Goal: Task Accomplishment & Management: Manage account settings

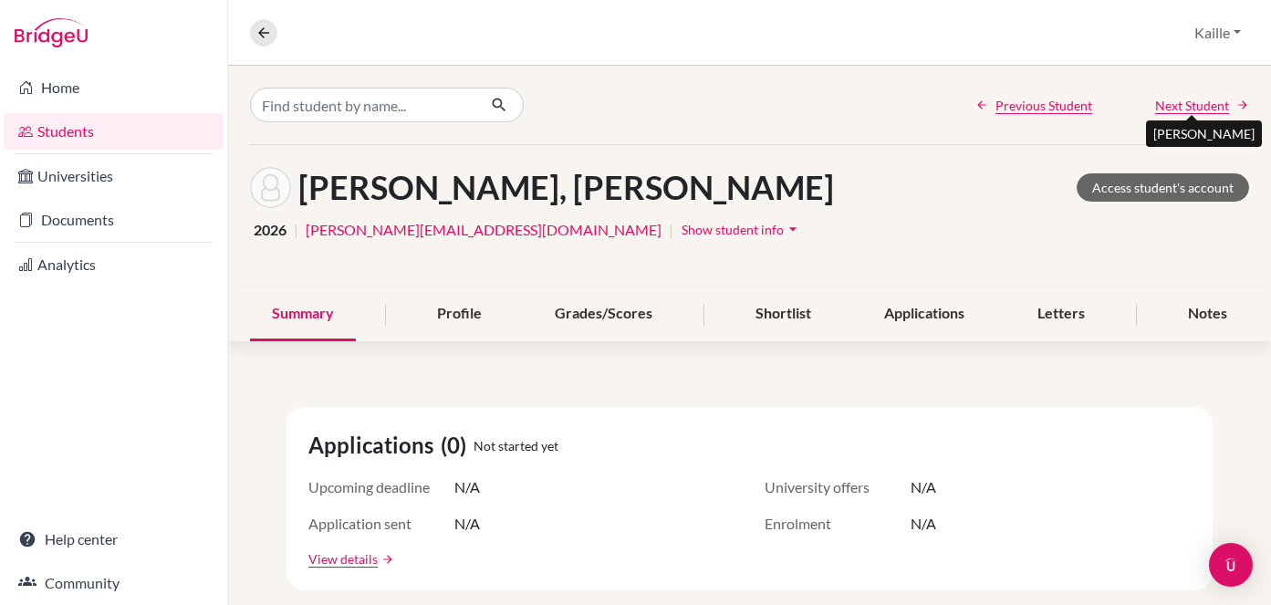
click at [1182, 104] on span "Next Student" at bounding box center [1193, 105] width 74 height 19
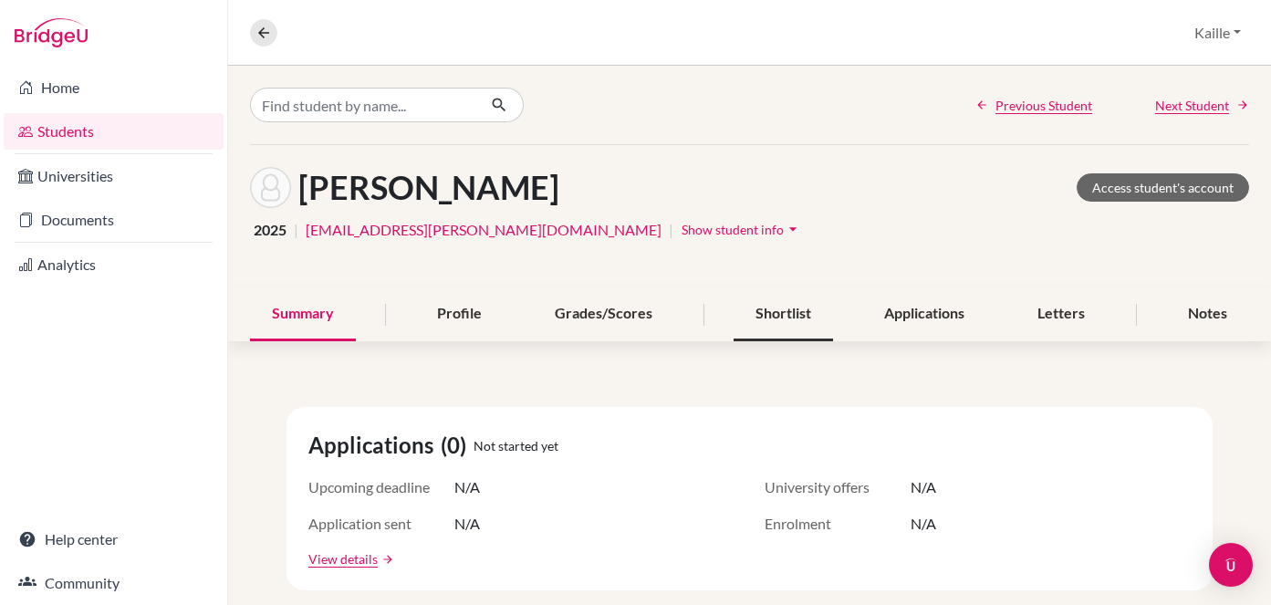
click at [801, 303] on div "Shortlist" at bounding box center [783, 315] width 99 height 54
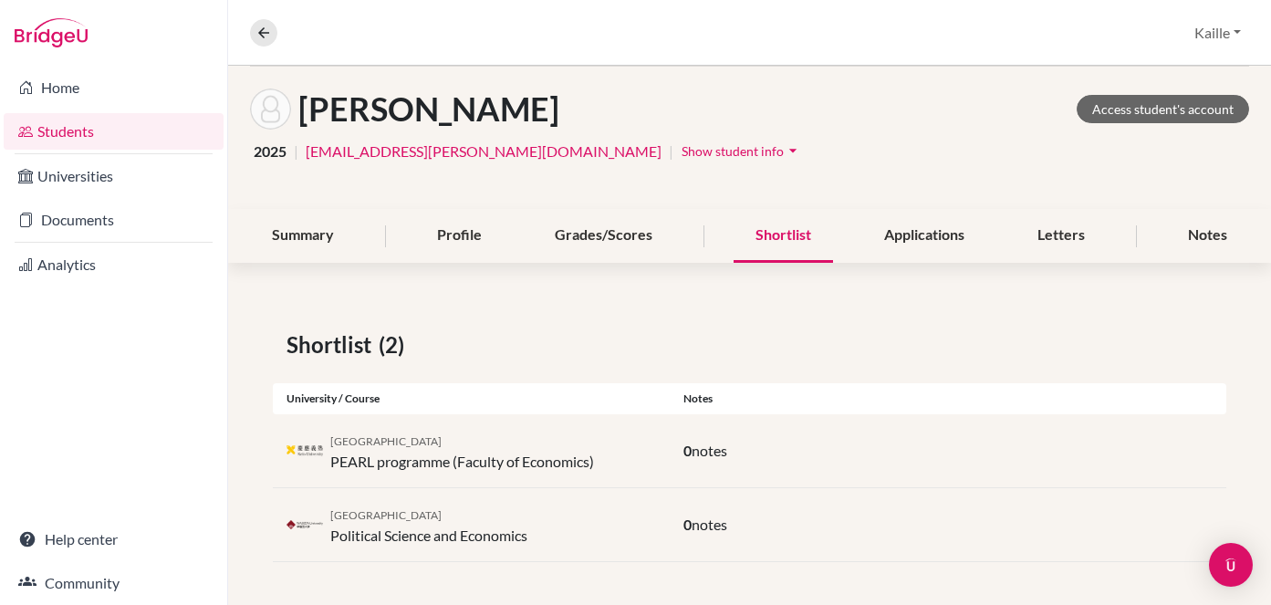
scroll to position [79, 0]
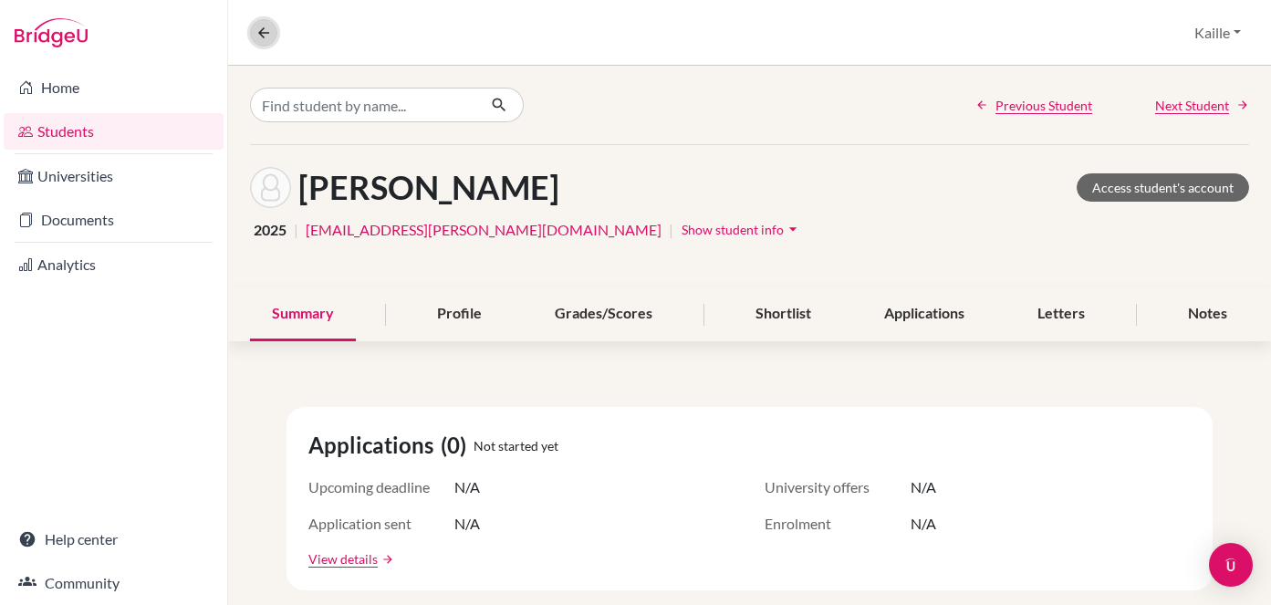
click at [259, 35] on icon at bounding box center [264, 33] width 16 height 16
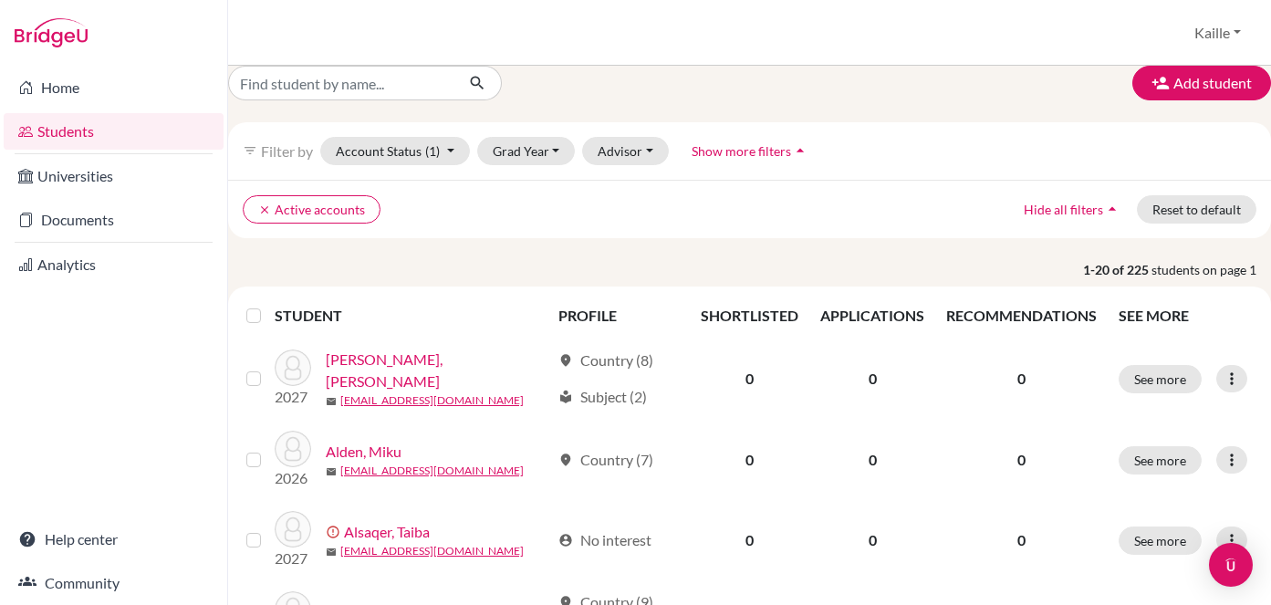
click at [99, 132] on link "Students" at bounding box center [114, 131] width 220 height 37
click at [45, 71] on link "Home" at bounding box center [114, 87] width 220 height 37
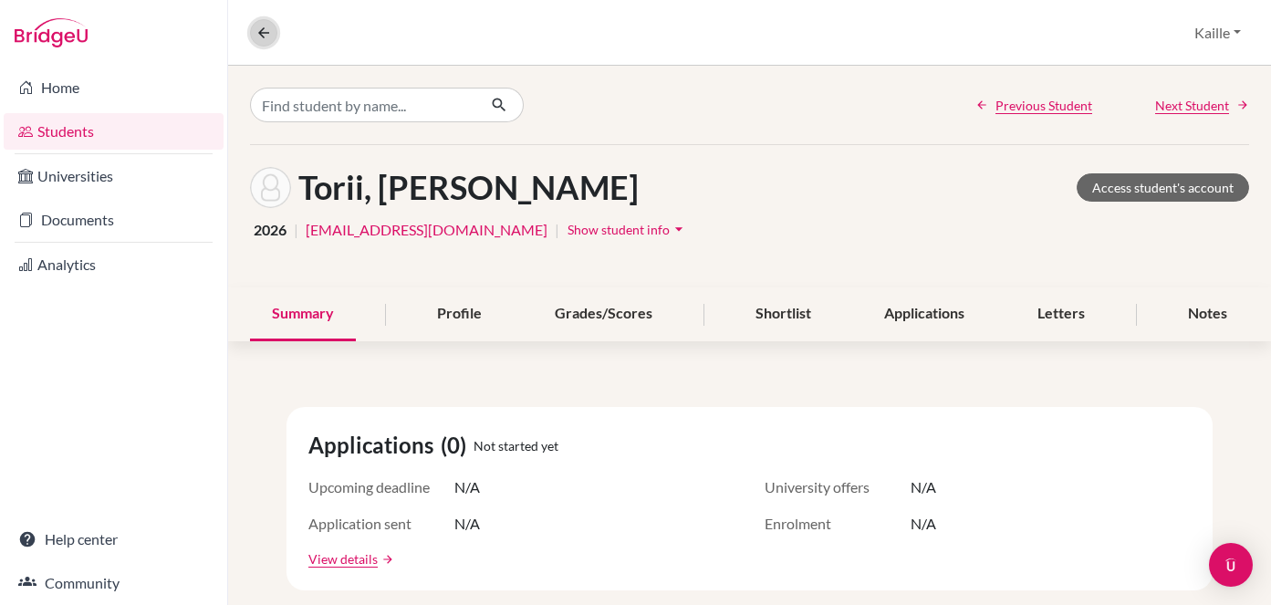
click at [260, 34] on icon at bounding box center [264, 33] width 16 height 16
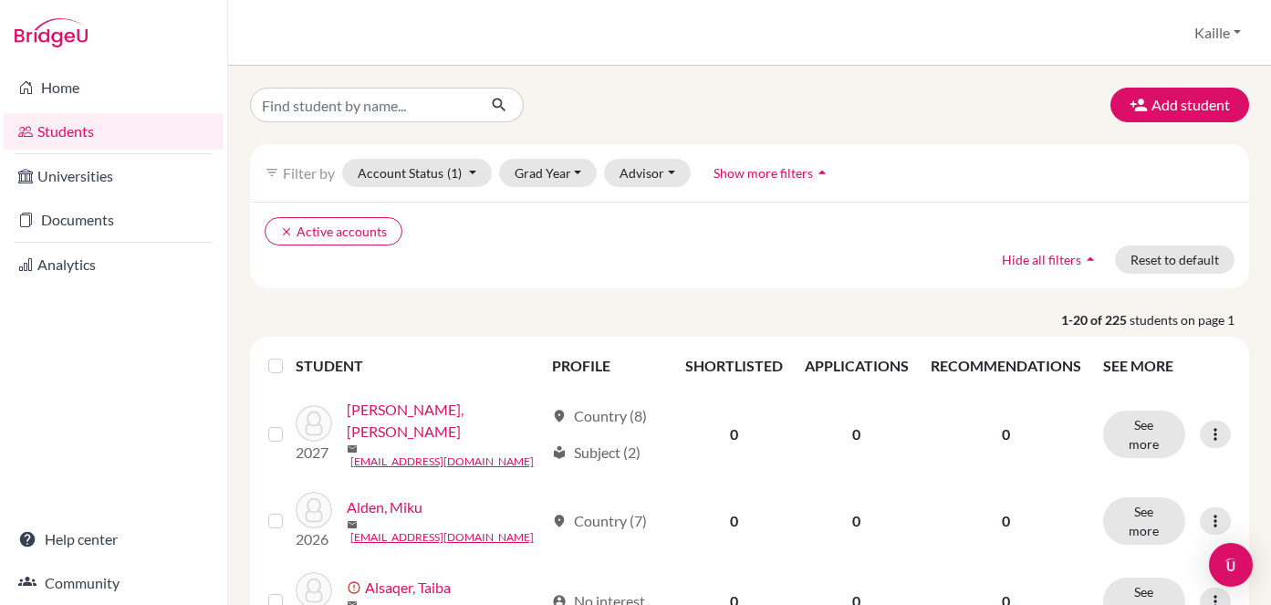
click at [115, 136] on link "Students" at bounding box center [114, 131] width 220 height 37
click at [129, 95] on link "Home" at bounding box center [114, 87] width 220 height 37
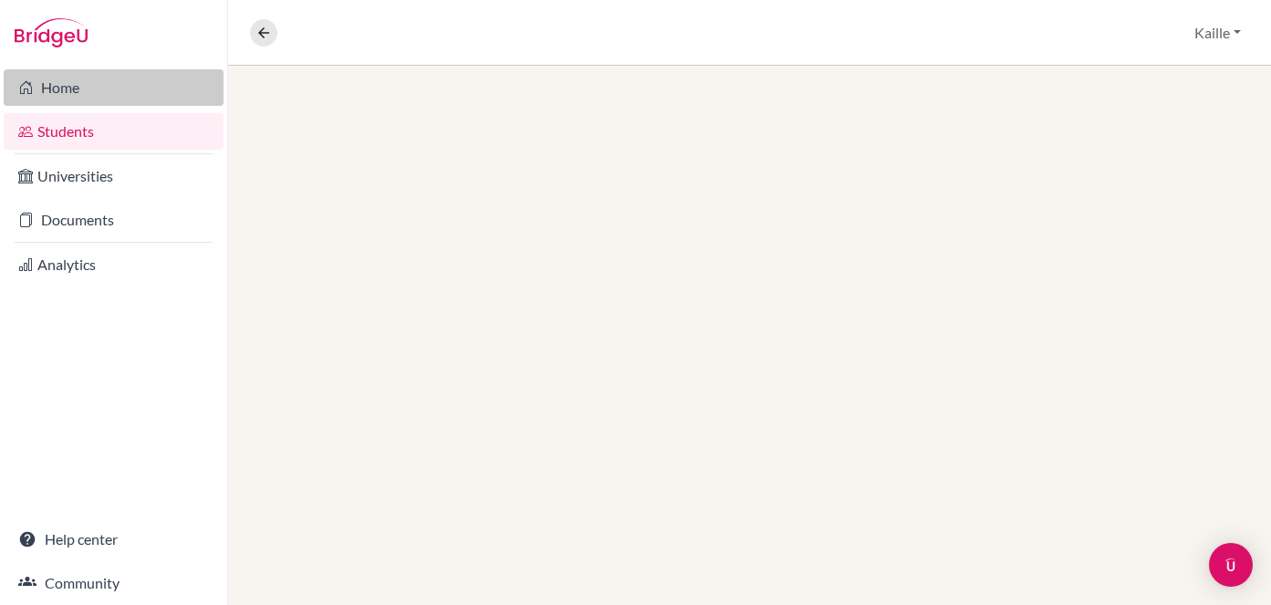
click at [68, 89] on link "Home" at bounding box center [114, 87] width 220 height 37
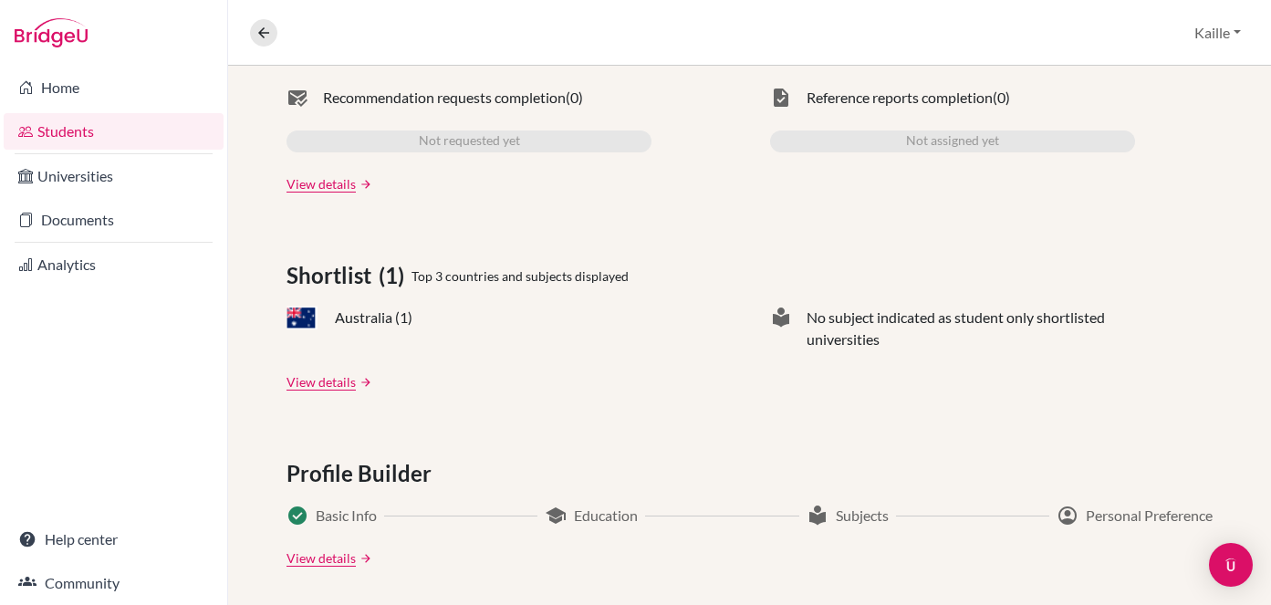
scroll to position [634, 0]
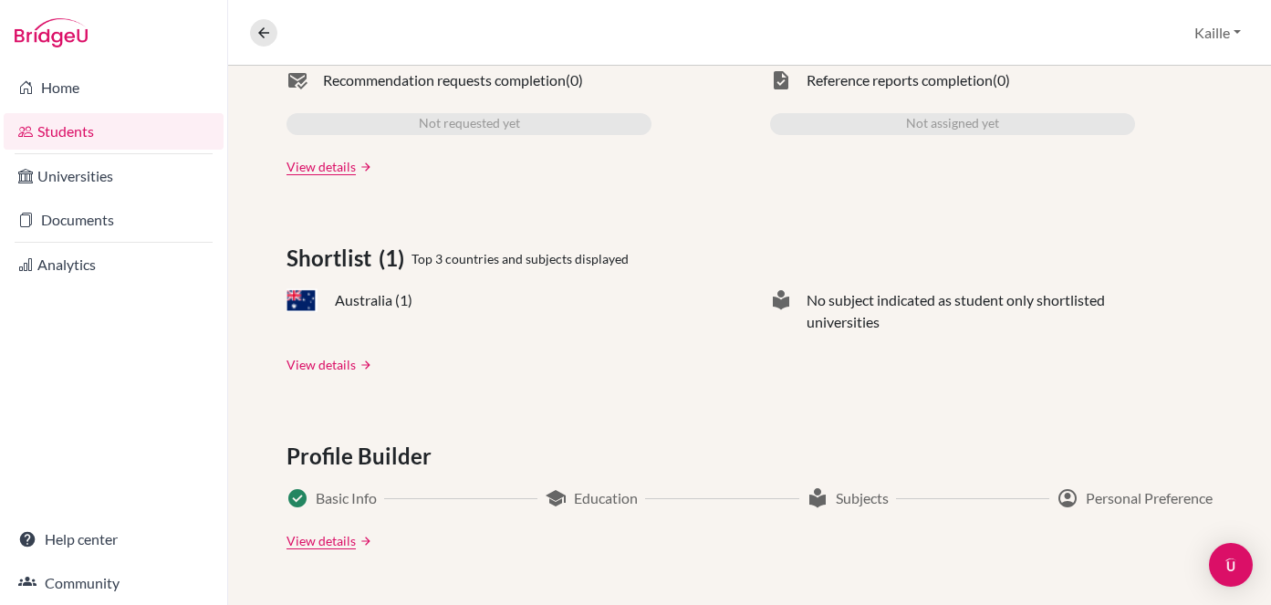
click at [327, 360] on link "View details" at bounding box center [321, 364] width 69 height 19
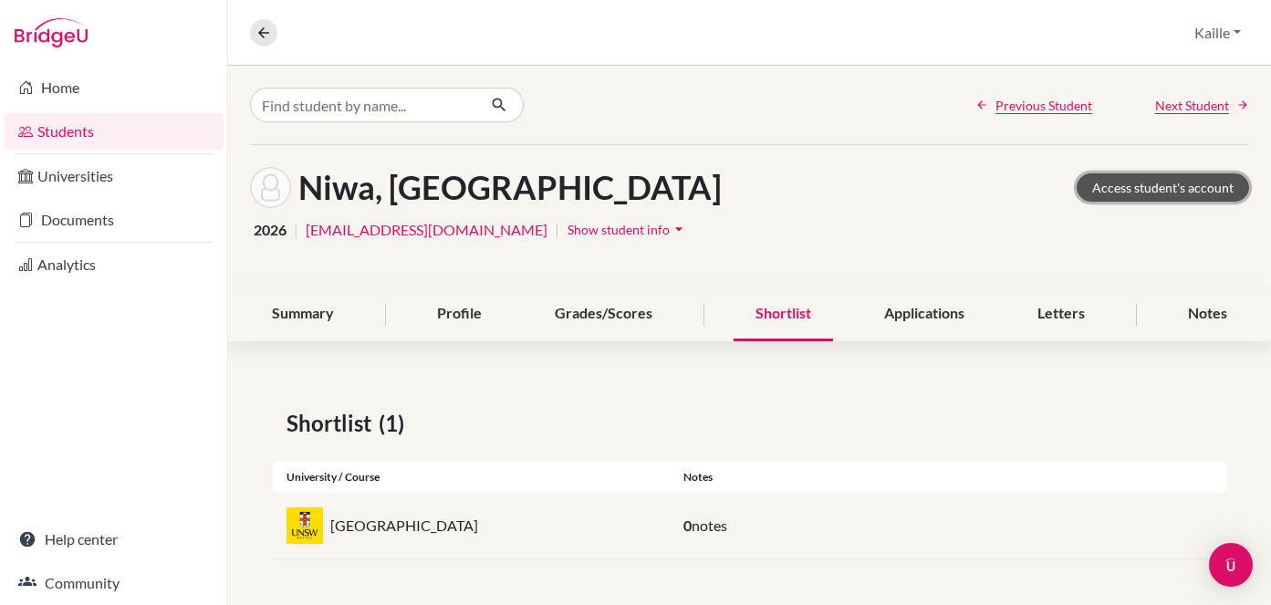
click at [1204, 192] on link "Access student's account" at bounding box center [1163, 187] width 173 height 28
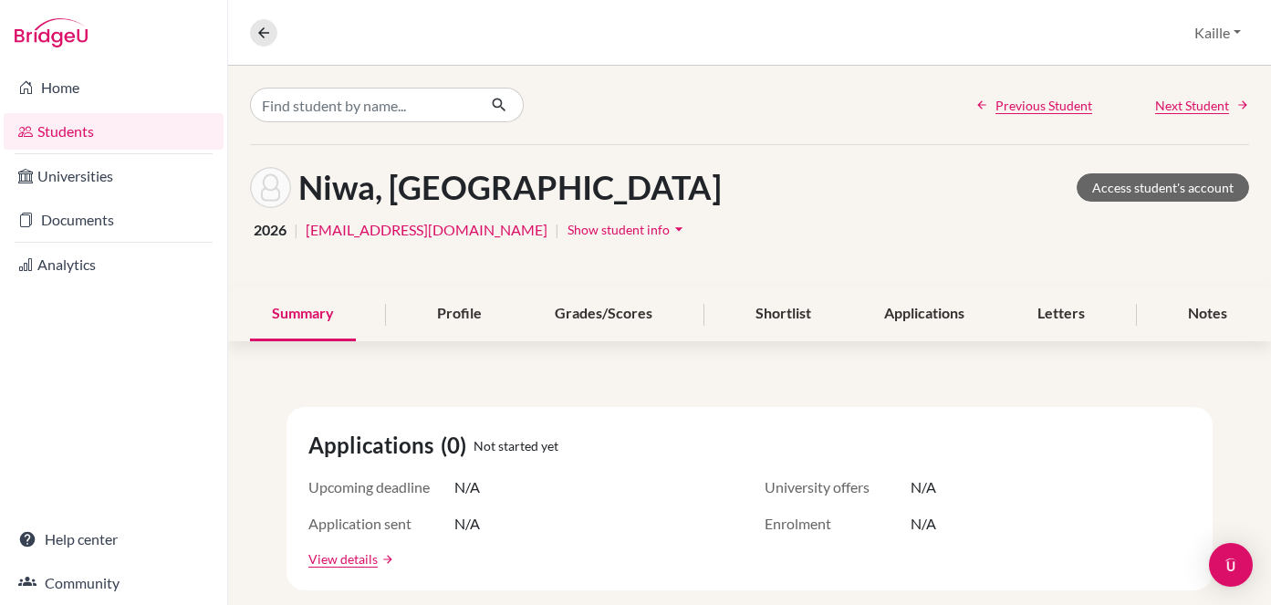
click at [30, 148] on link "Students" at bounding box center [114, 131] width 220 height 37
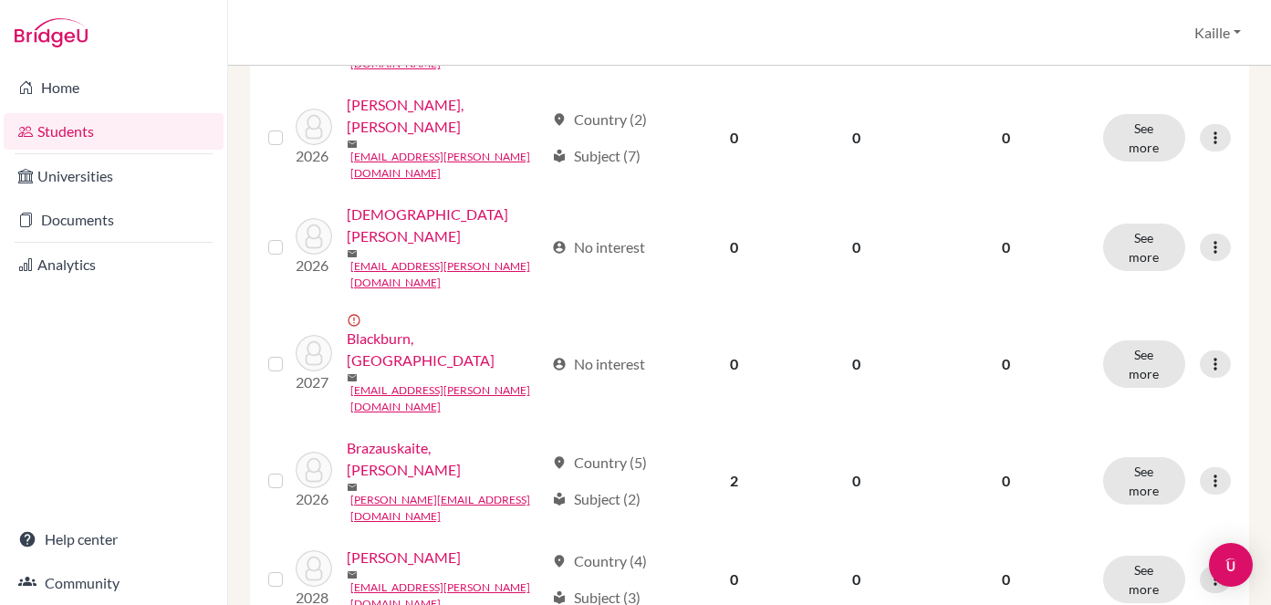
scroll to position [1269, 0]
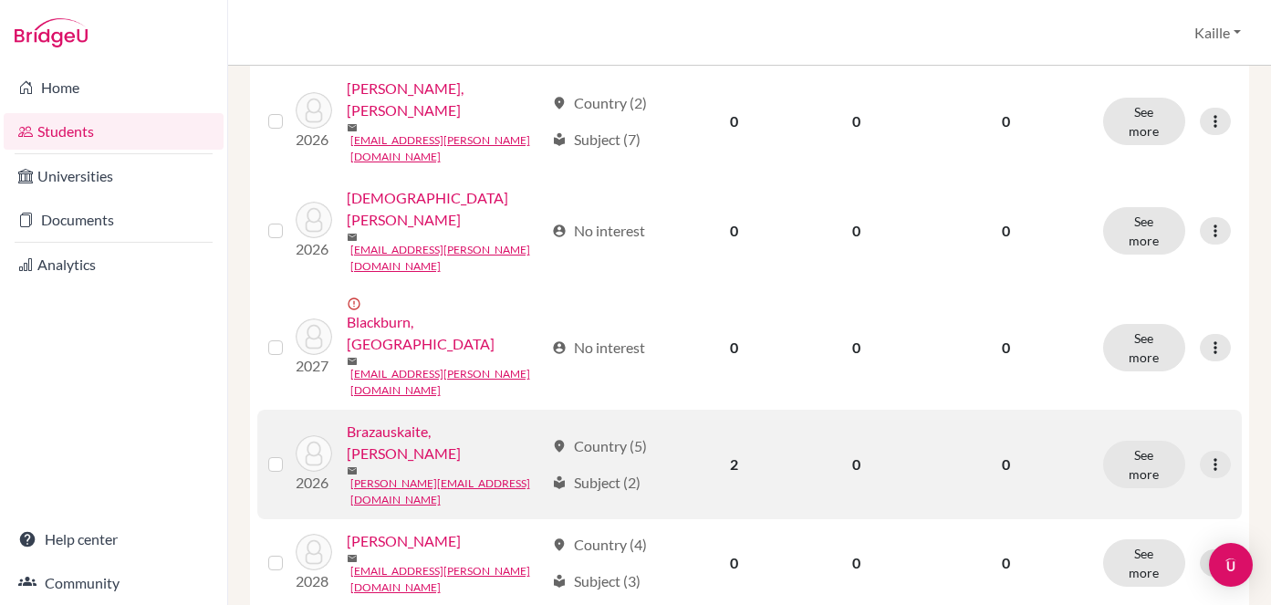
click at [290, 454] on label at bounding box center [290, 454] width 0 height 0
click at [0, 0] on input "checkbox" at bounding box center [0, 0] width 0 height 0
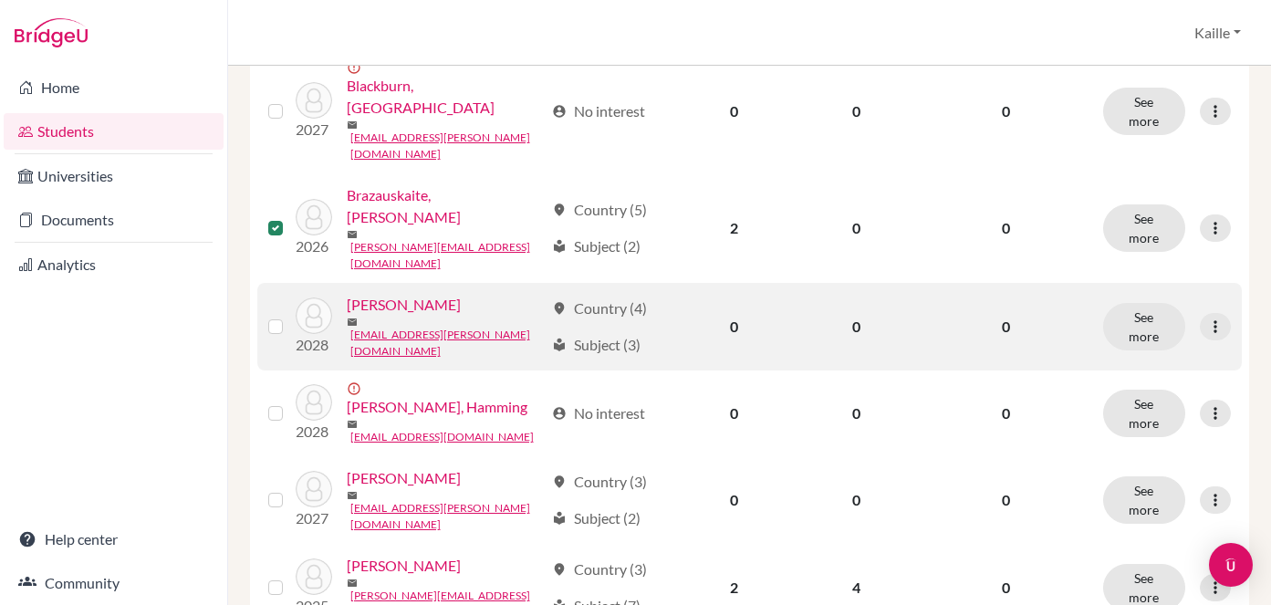
scroll to position [1570, 0]
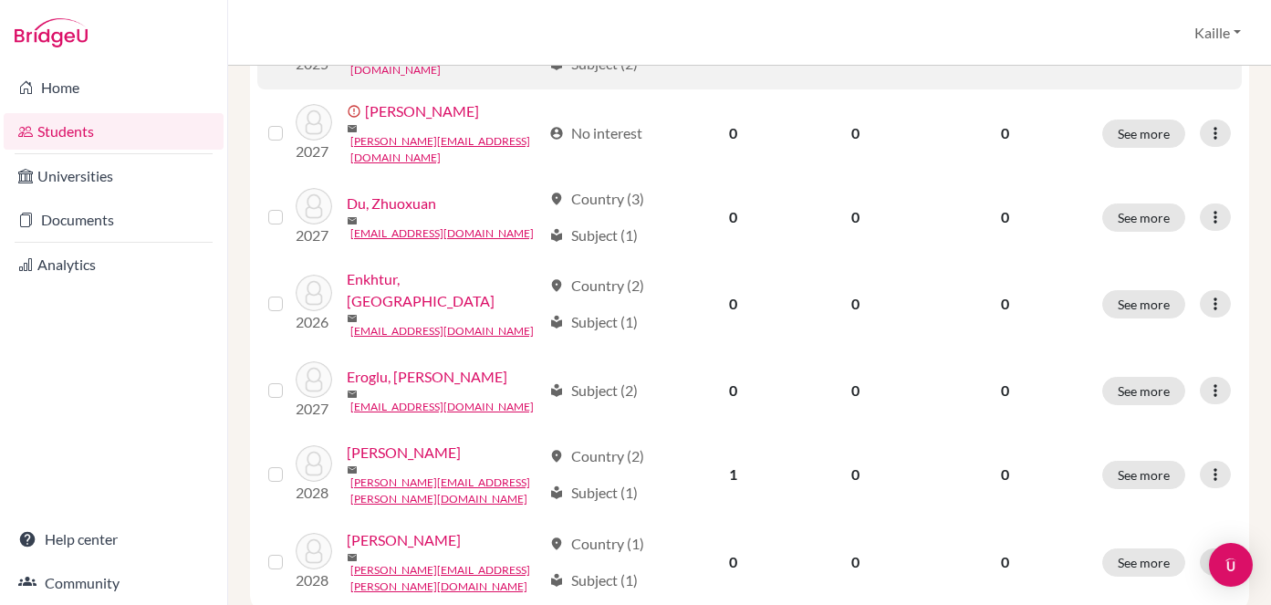
scroll to position [1582, 0]
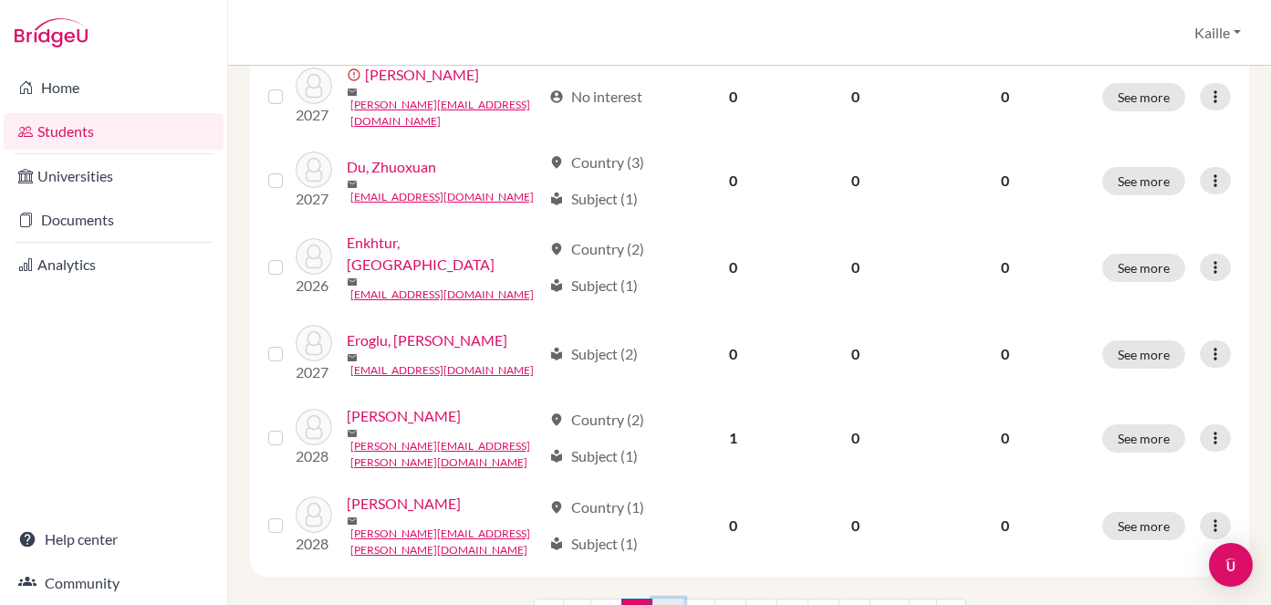
click at [664, 599] on link "3" at bounding box center [669, 616] width 32 height 35
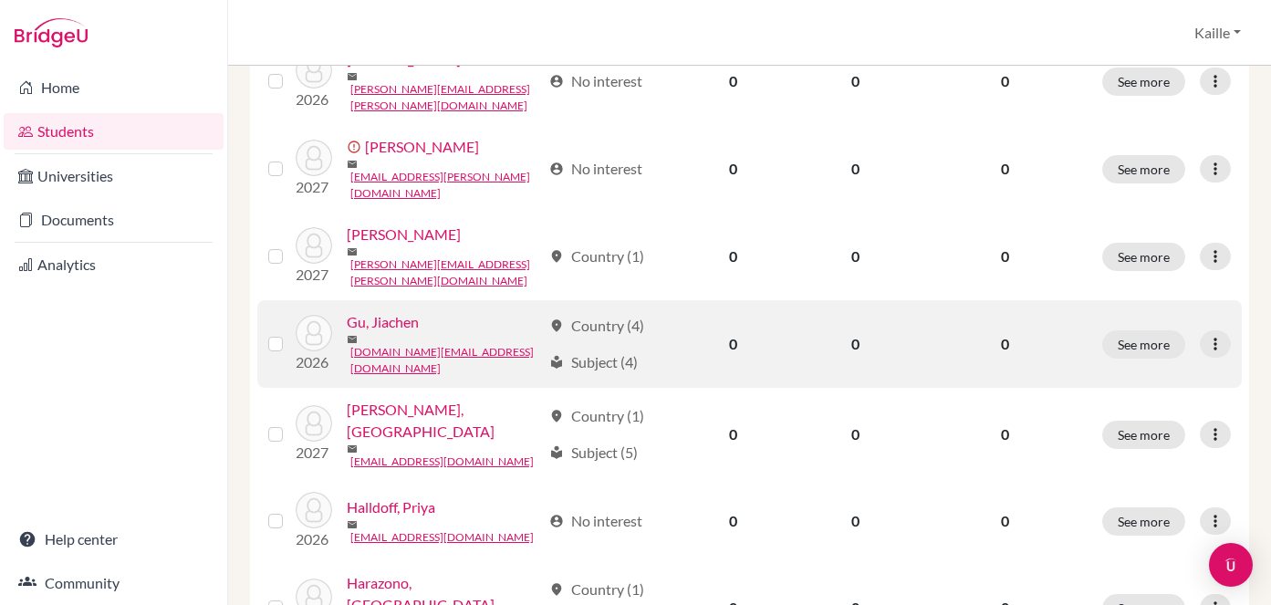
scroll to position [978, 0]
click at [290, 331] on label at bounding box center [290, 331] width 0 height 0
click at [0, 0] on input "checkbox" at bounding box center [0, 0] width 0 height 0
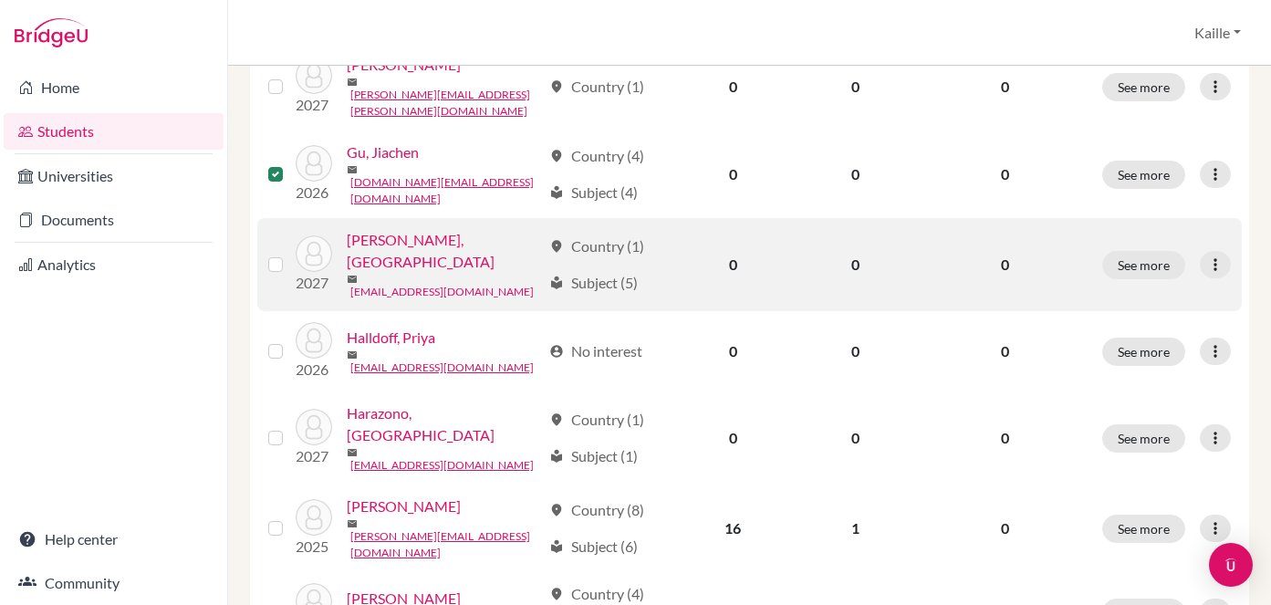
scroll to position [1156, 0]
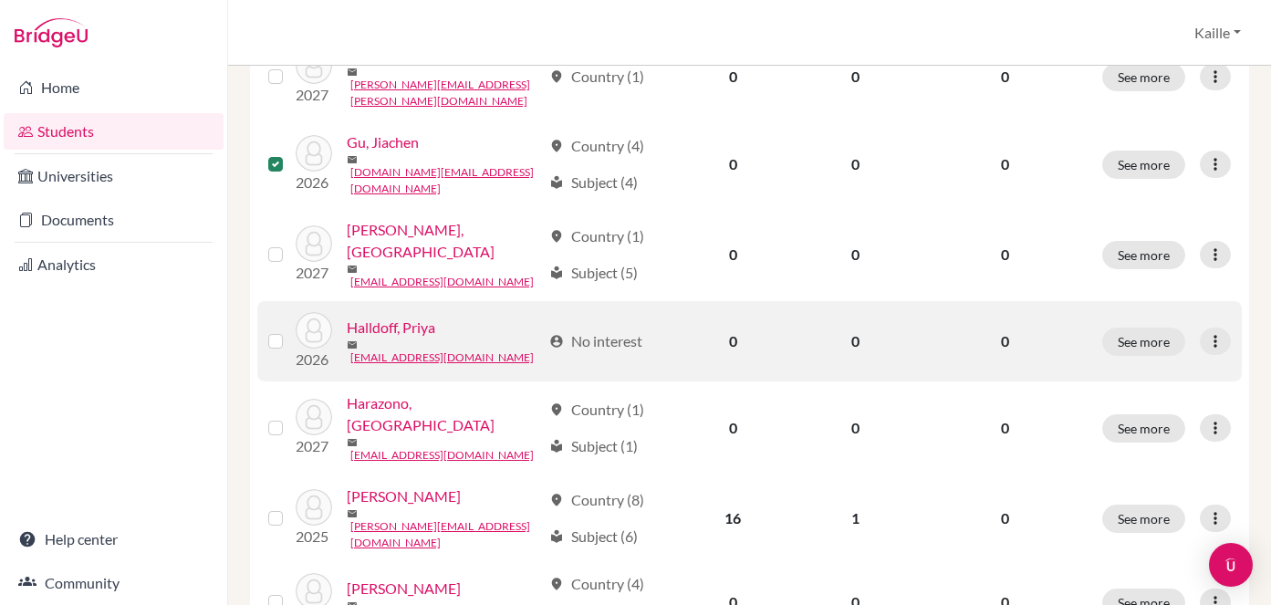
click at [290, 330] on label at bounding box center [290, 330] width 0 height 0
click at [0, 0] on input "checkbox" at bounding box center [0, 0] width 0 height 0
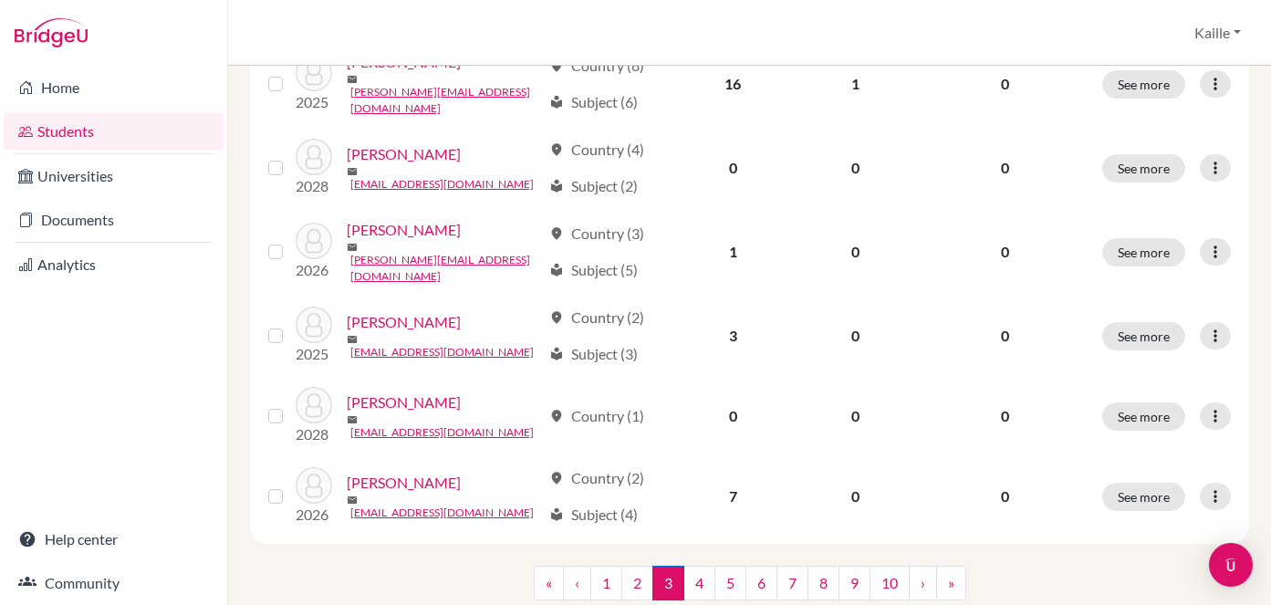
scroll to position [1601, 0]
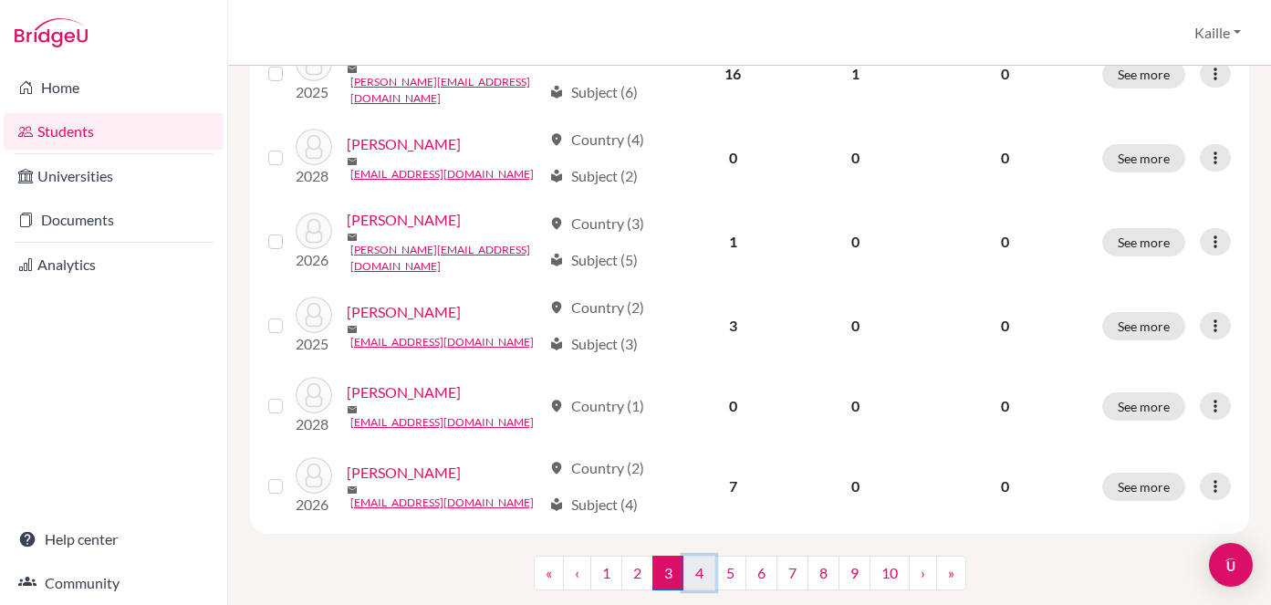
click at [700, 556] on link "4" at bounding box center [700, 573] width 32 height 35
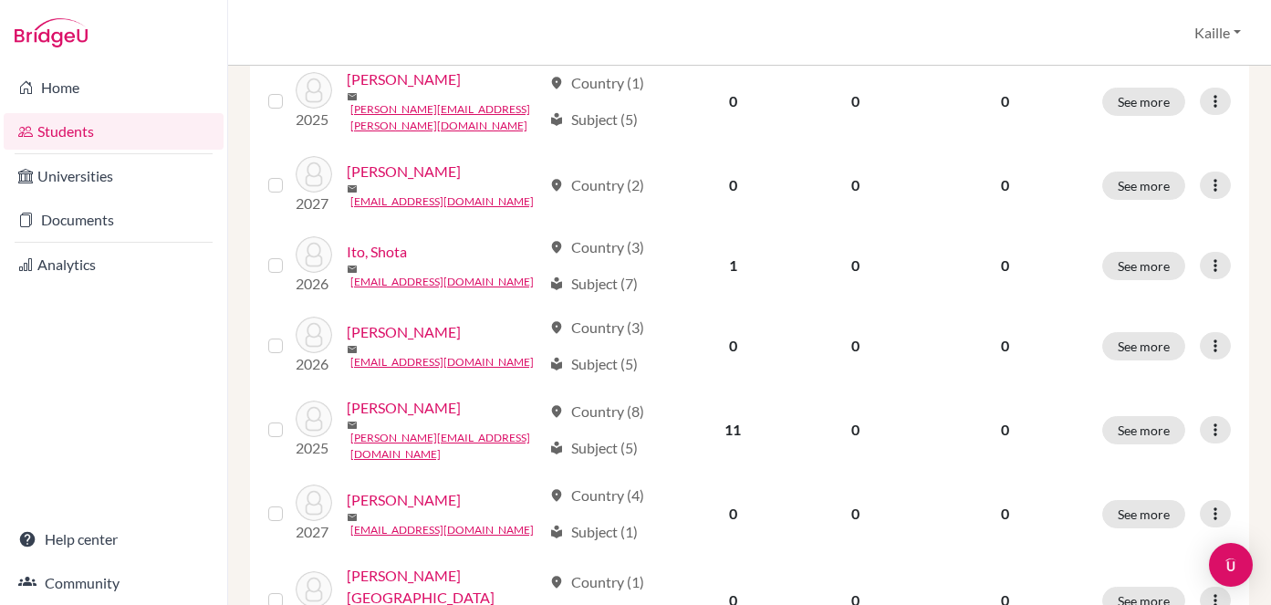
scroll to position [806, 0]
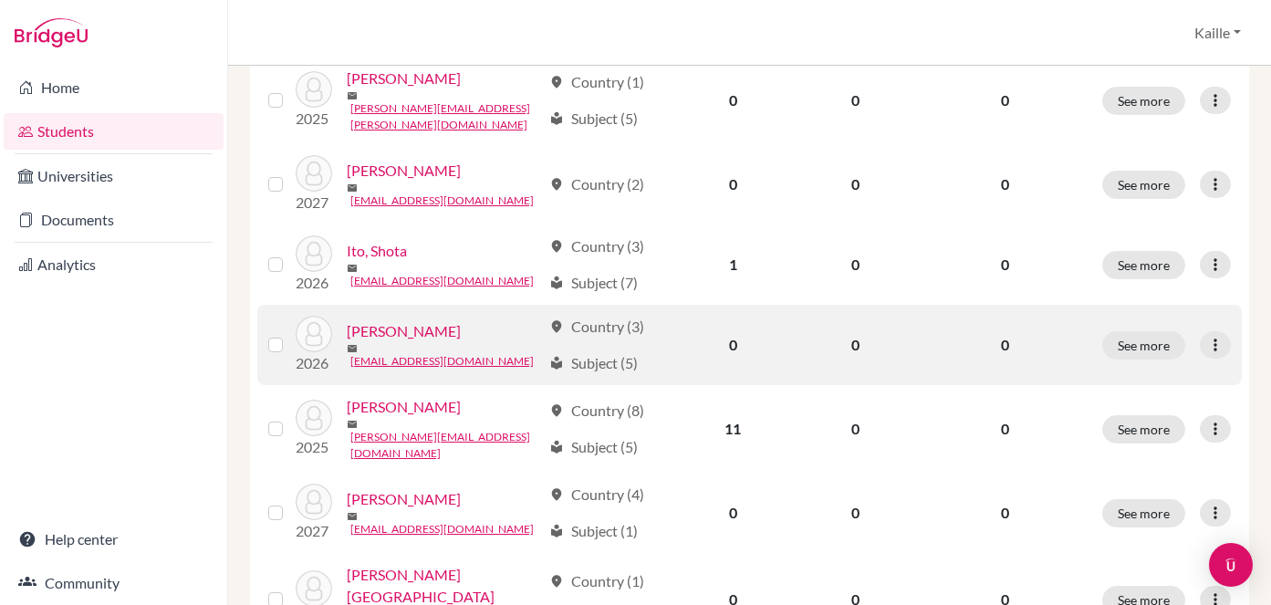
click at [290, 334] on label at bounding box center [290, 334] width 0 height 0
click at [0, 0] on input "checkbox" at bounding box center [0, 0] width 0 height 0
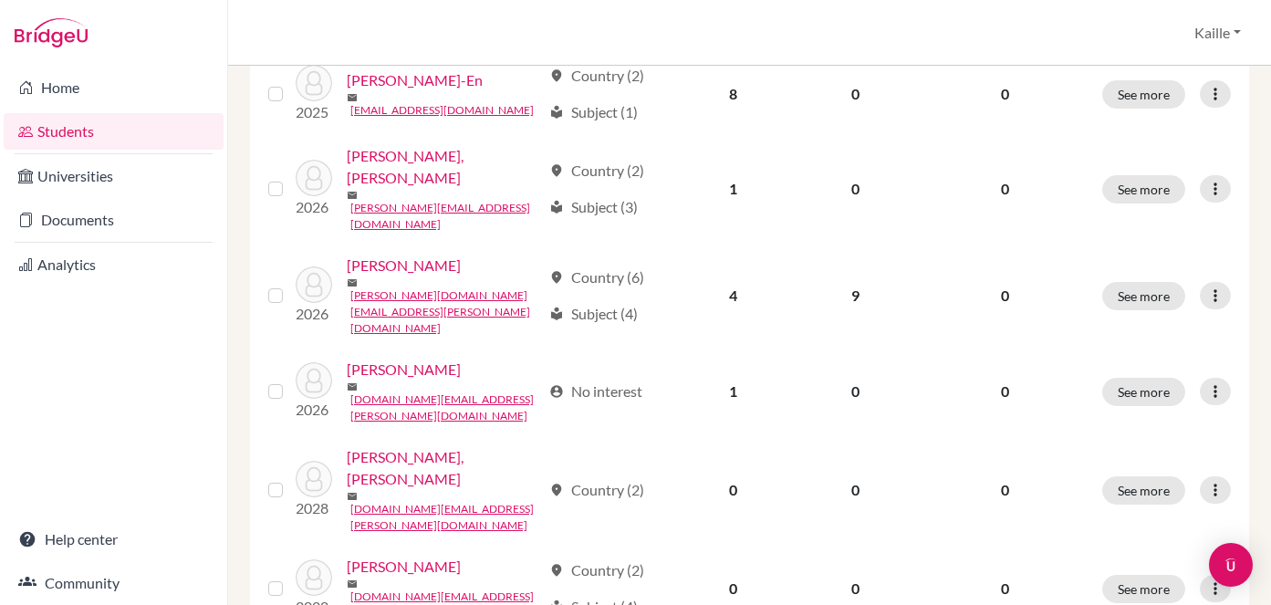
scroll to position [1570, 0]
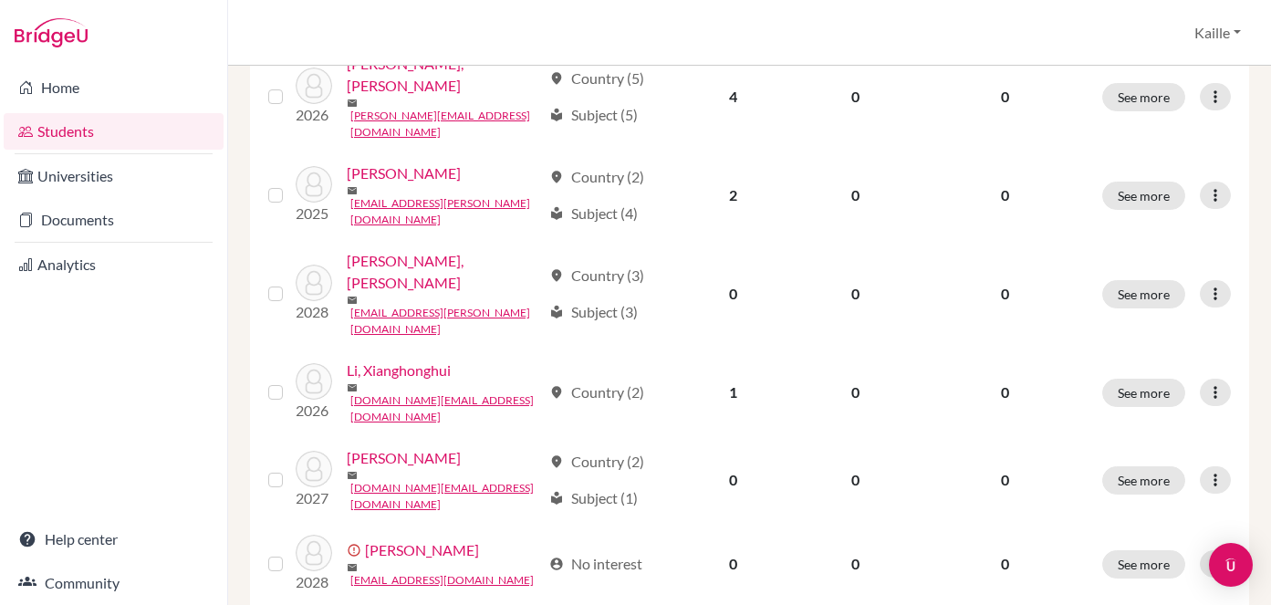
scroll to position [1240, 0]
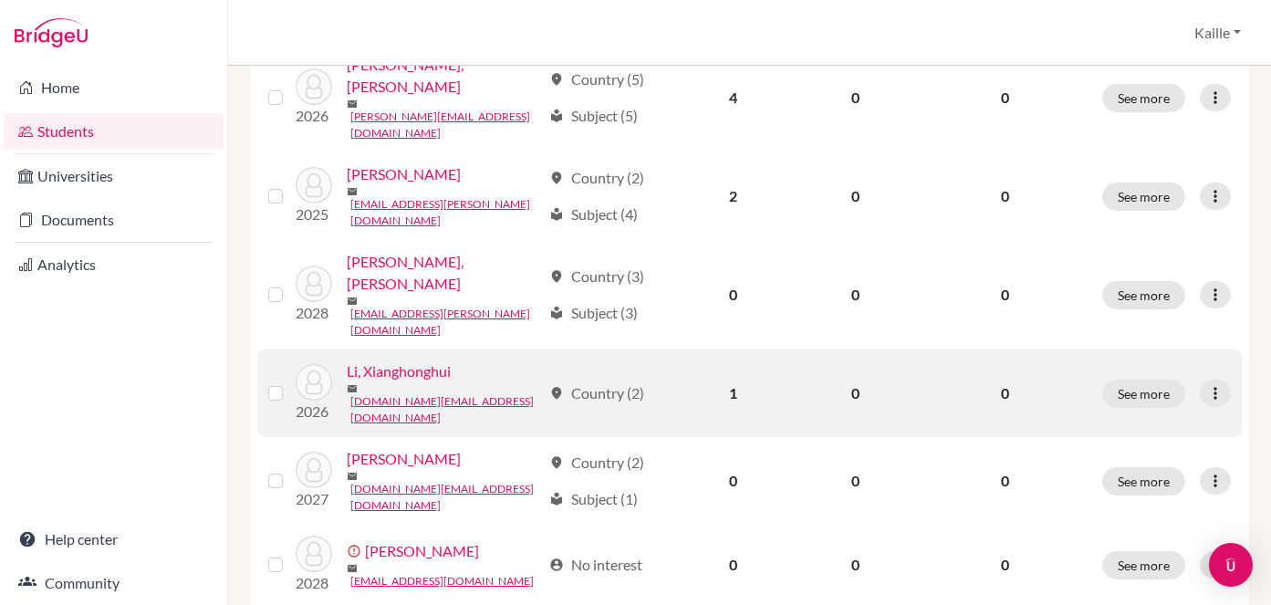
click at [290, 382] on label at bounding box center [290, 382] width 0 height 0
click at [0, 0] on input "checkbox" at bounding box center [0, 0] width 0 height 0
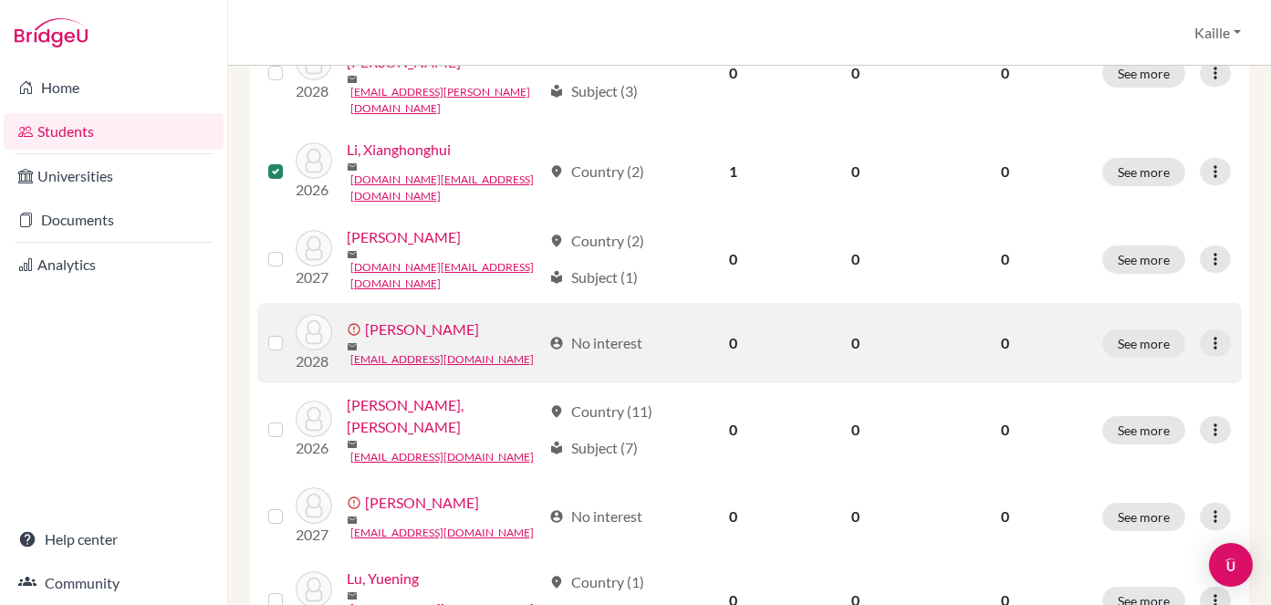
scroll to position [1472, 0]
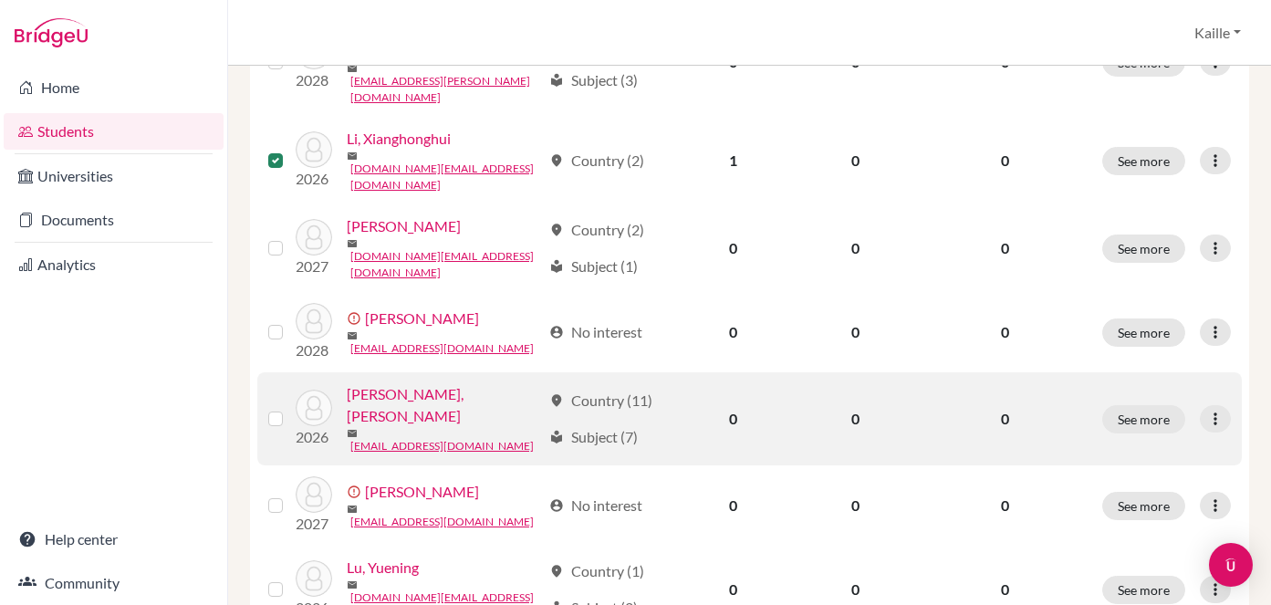
click at [290, 408] on label at bounding box center [290, 408] width 0 height 0
click at [0, 0] on input "checkbox" at bounding box center [0, 0] width 0 height 0
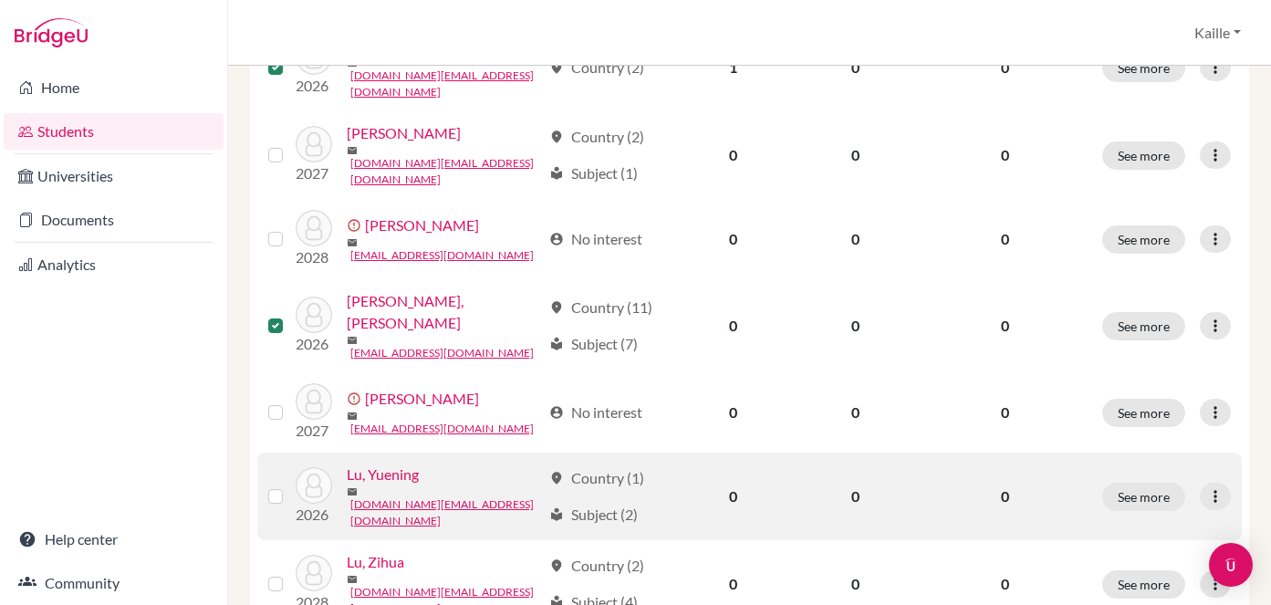
scroll to position [1570, 0]
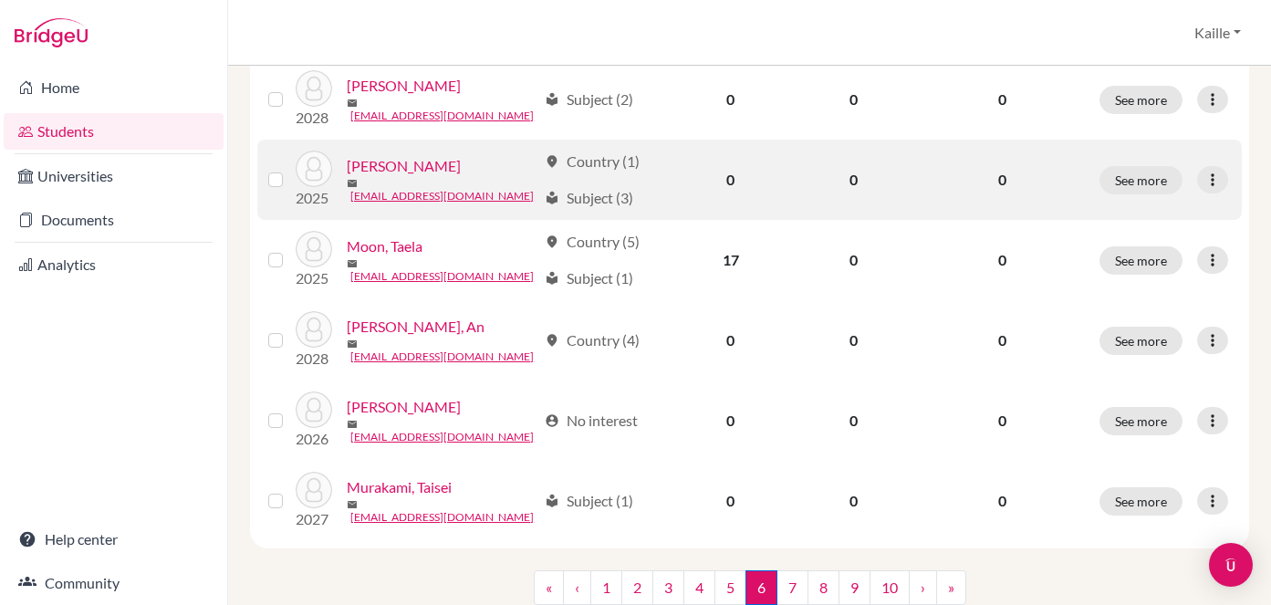
scroll to position [1570, 0]
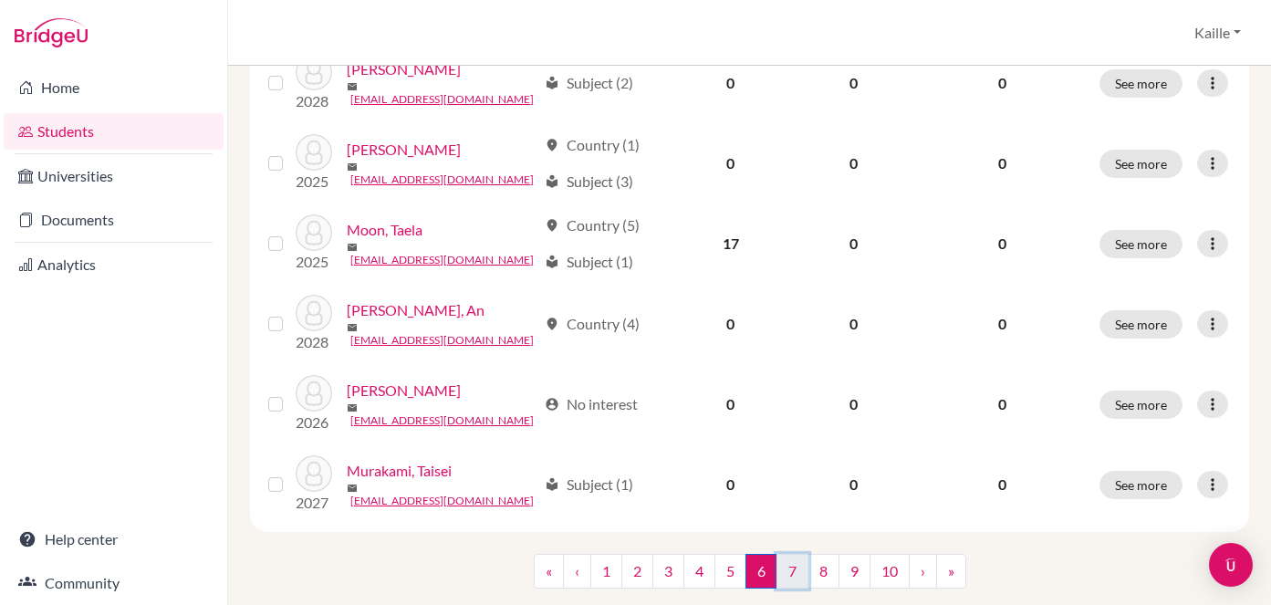
click at [796, 554] on link "7" at bounding box center [793, 571] width 32 height 35
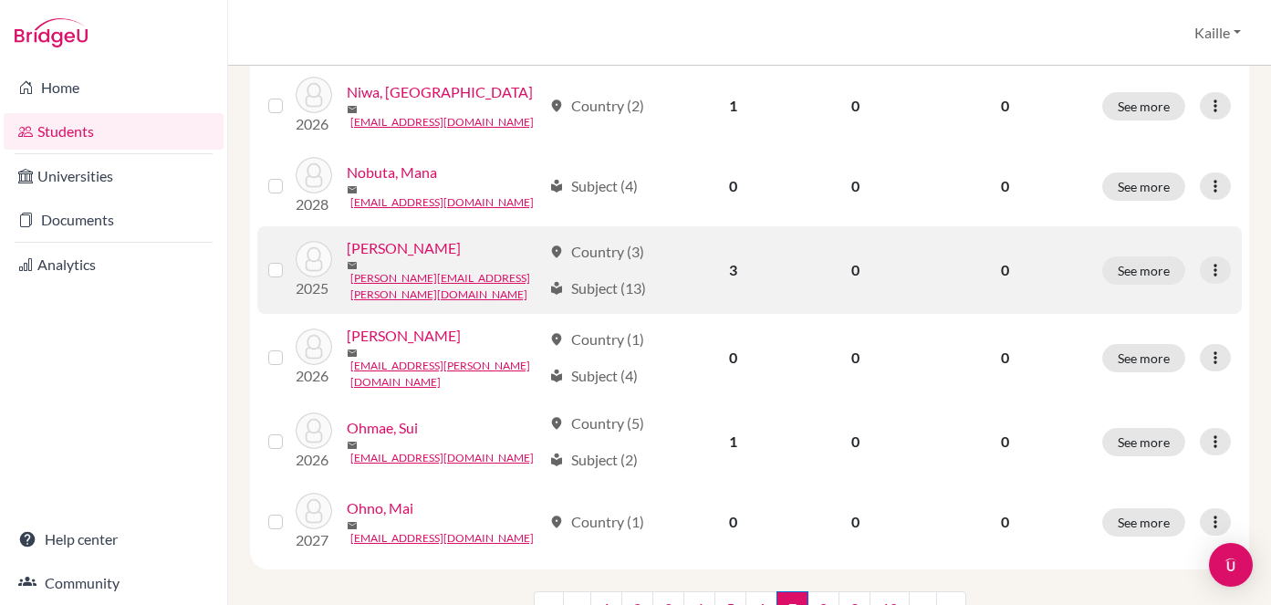
scroll to position [1535, 0]
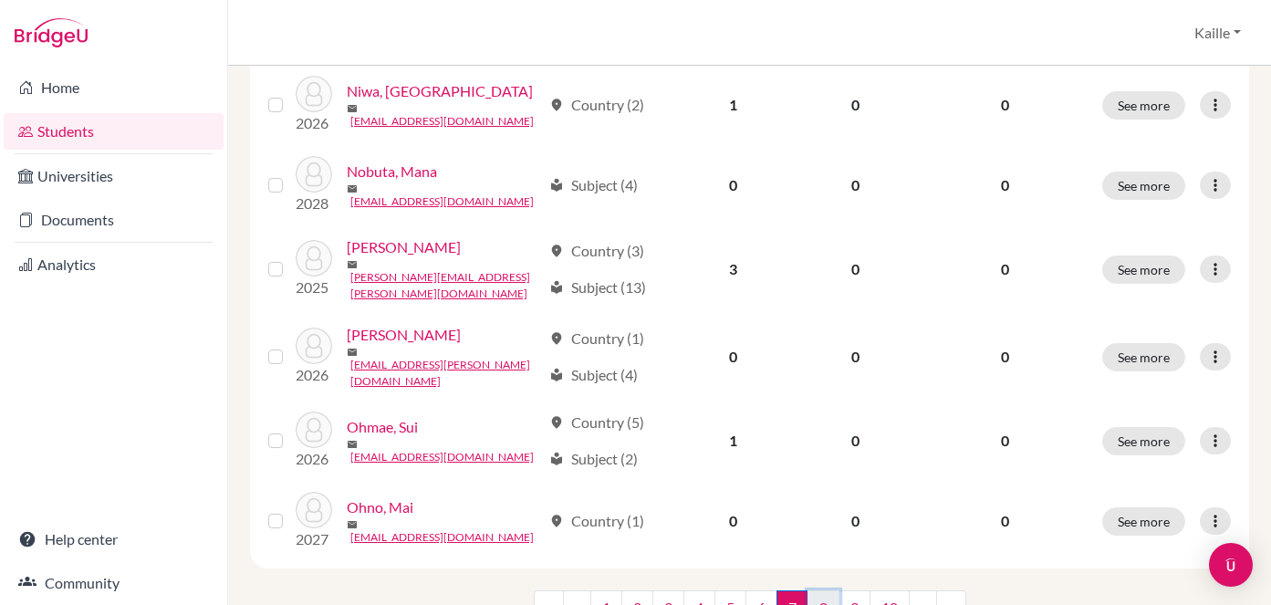
click at [829, 591] on link "8" at bounding box center [824, 608] width 32 height 35
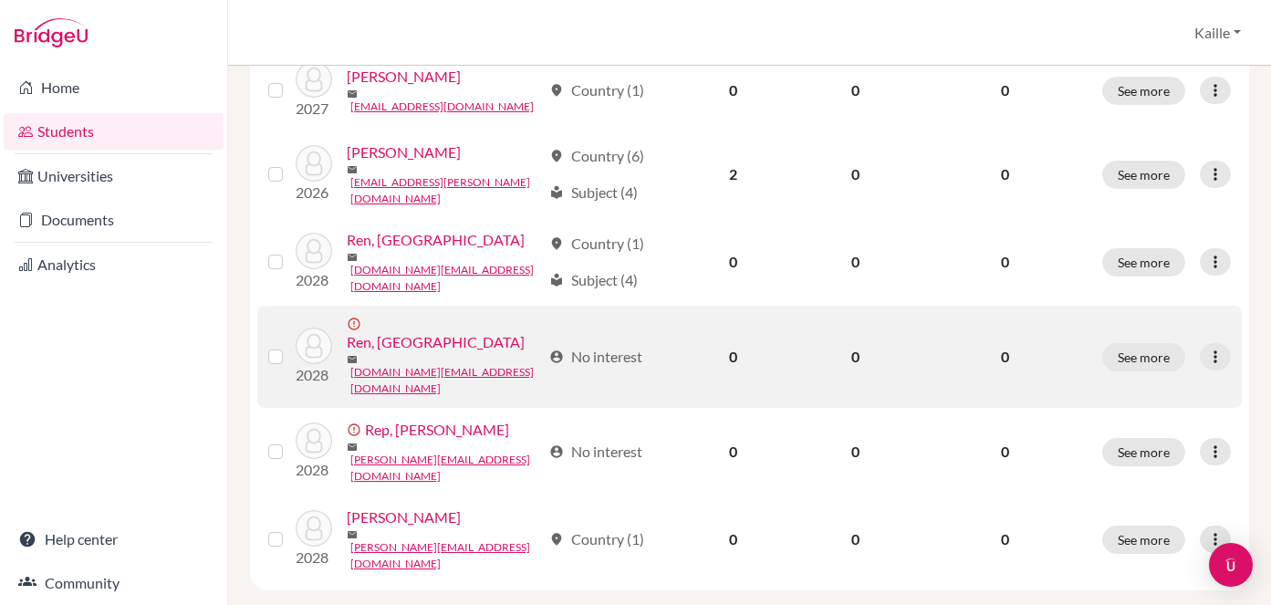
scroll to position [1570, 0]
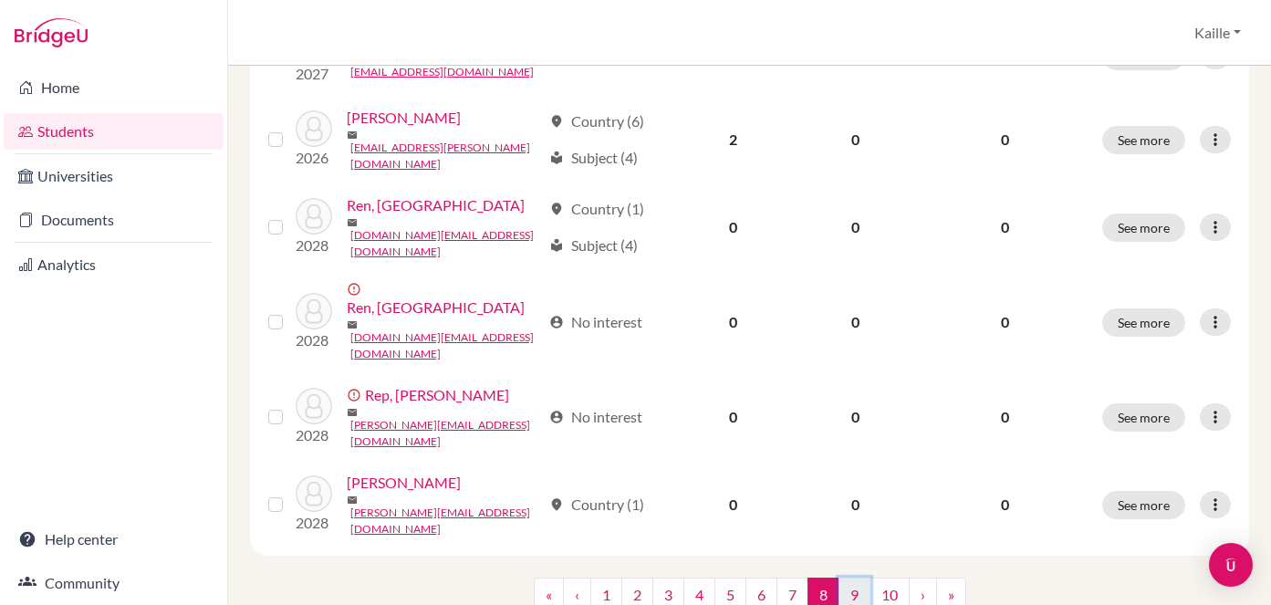
click at [848, 578] on link "9" at bounding box center [855, 595] width 32 height 35
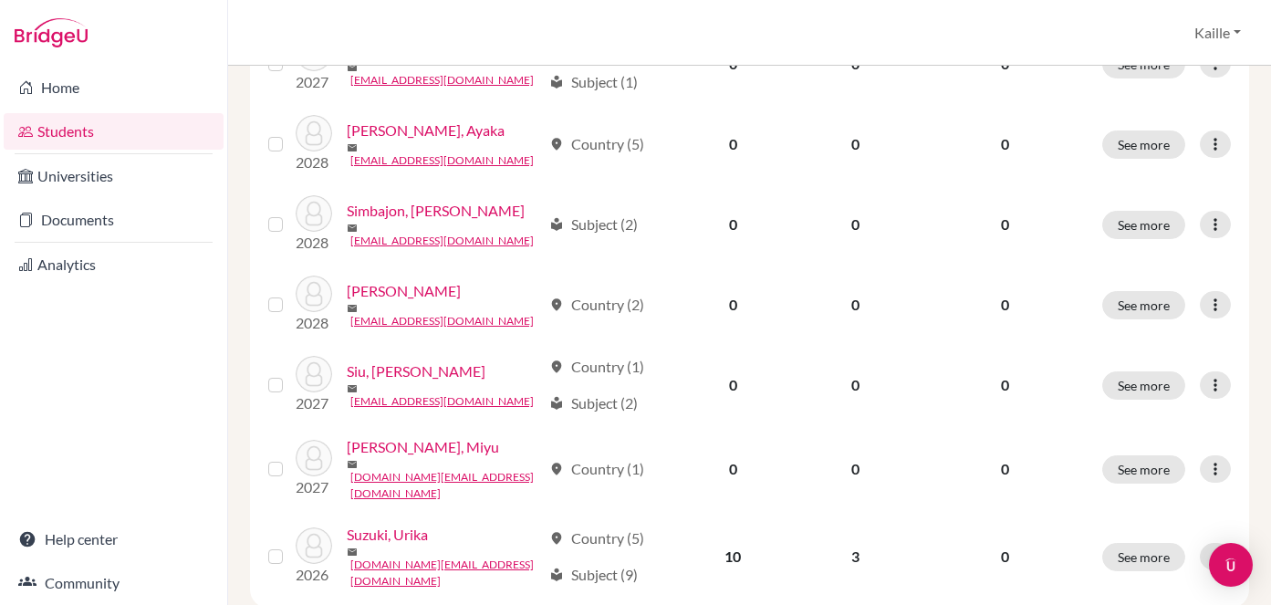
scroll to position [1545, 0]
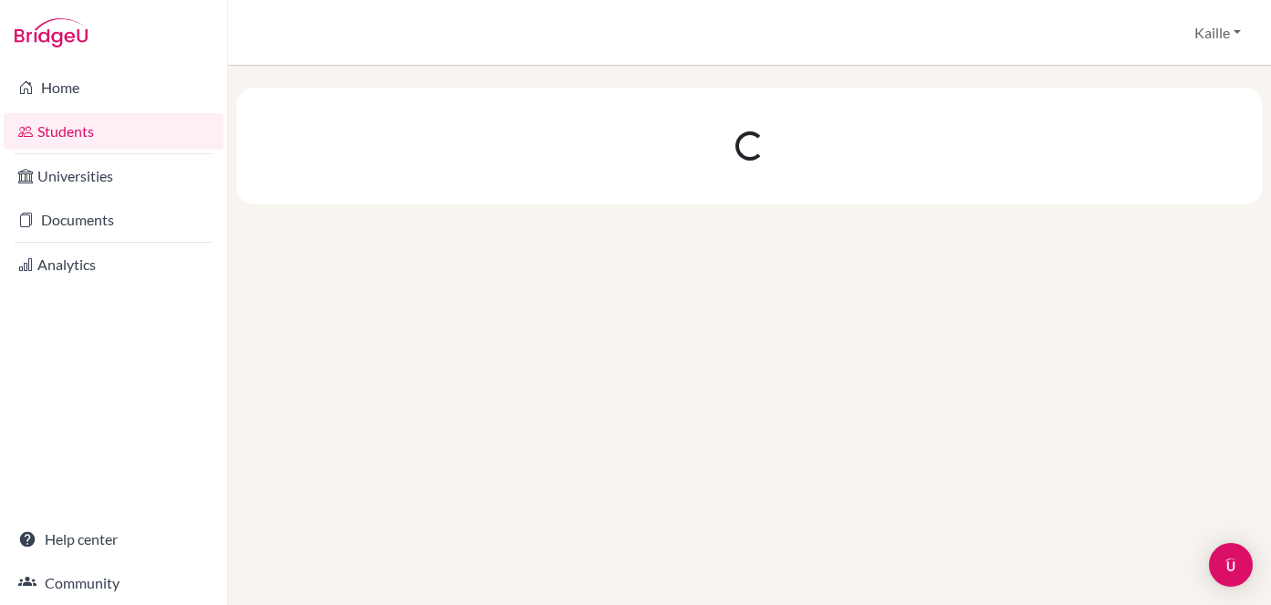
scroll to position [0, 0]
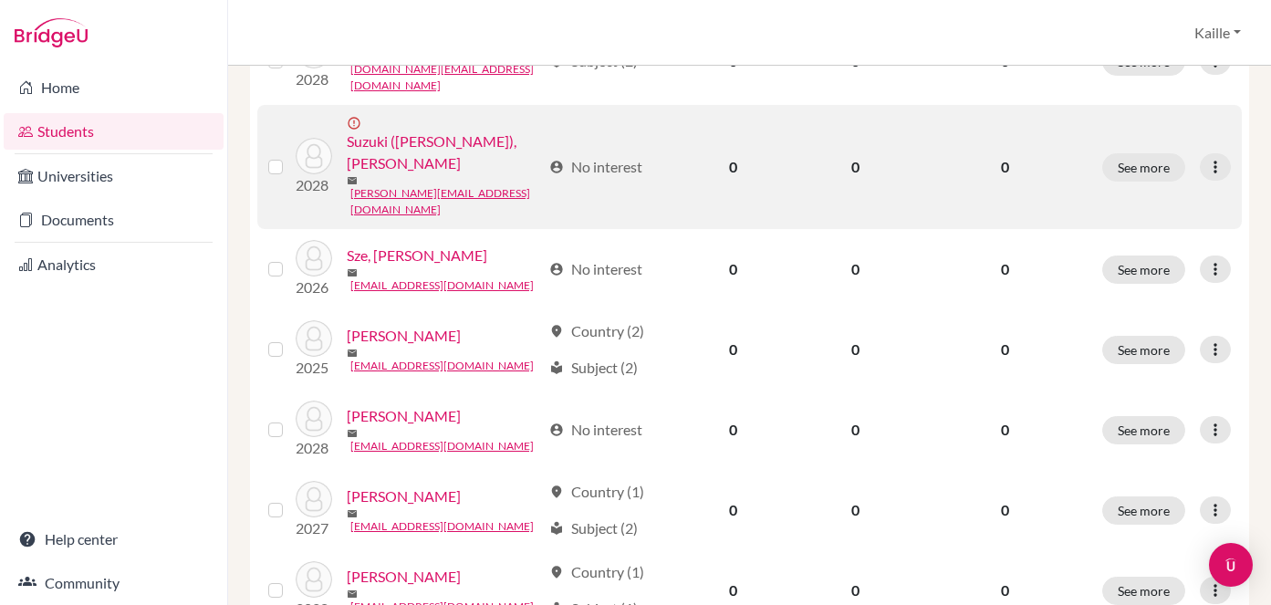
scroll to position [430, 0]
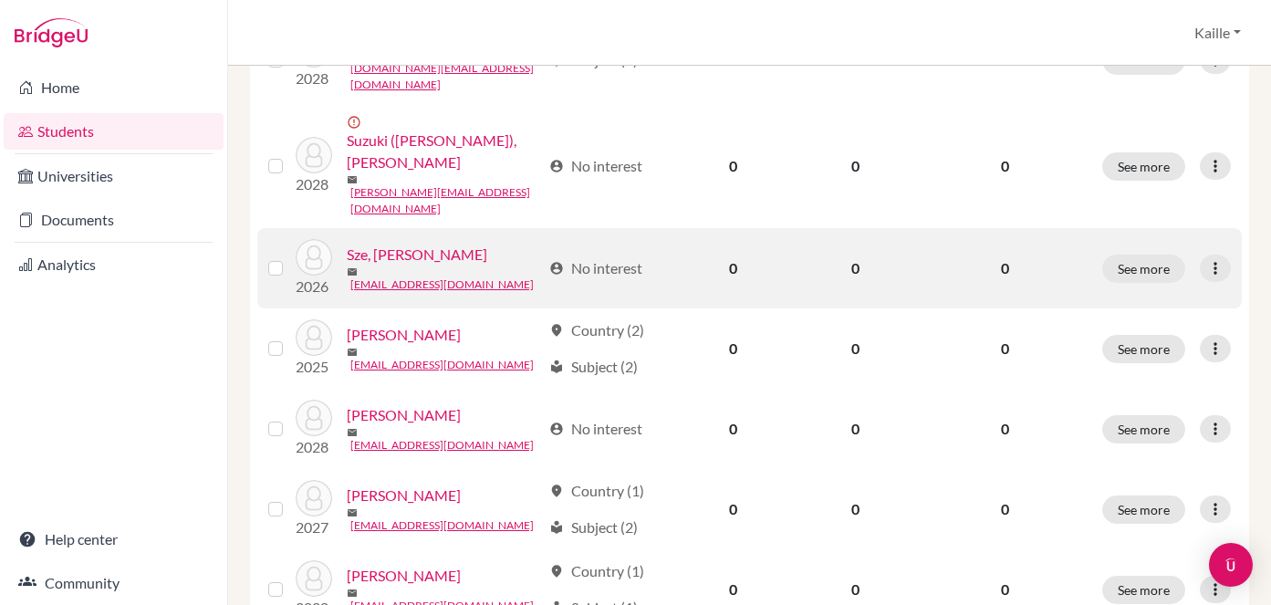
click at [290, 257] on label at bounding box center [290, 257] width 0 height 0
click at [0, 0] on input "checkbox" at bounding box center [0, 0] width 0 height 0
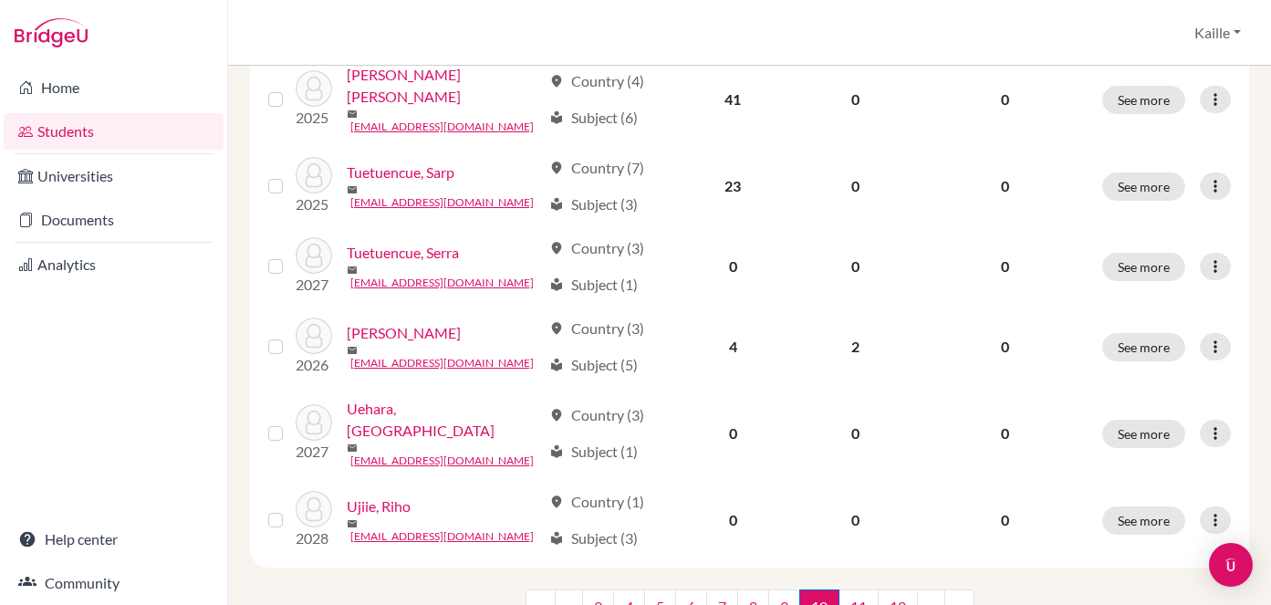
scroll to position [1583, 0]
click at [859, 591] on link "11" at bounding box center [859, 608] width 40 height 35
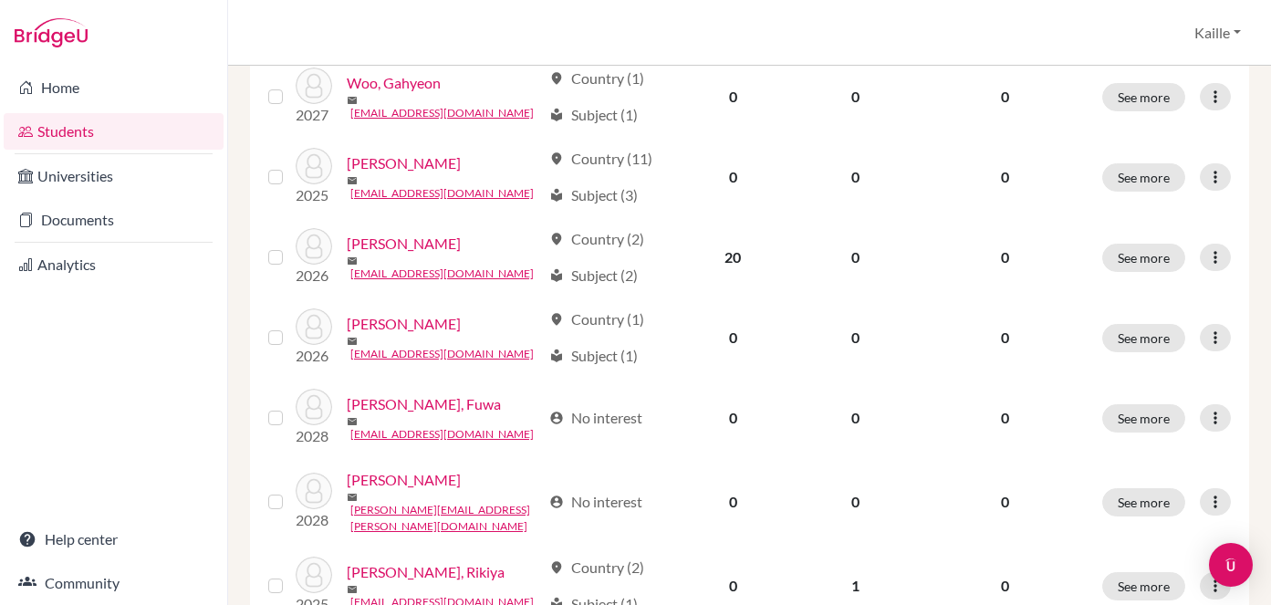
scroll to position [1266, 0]
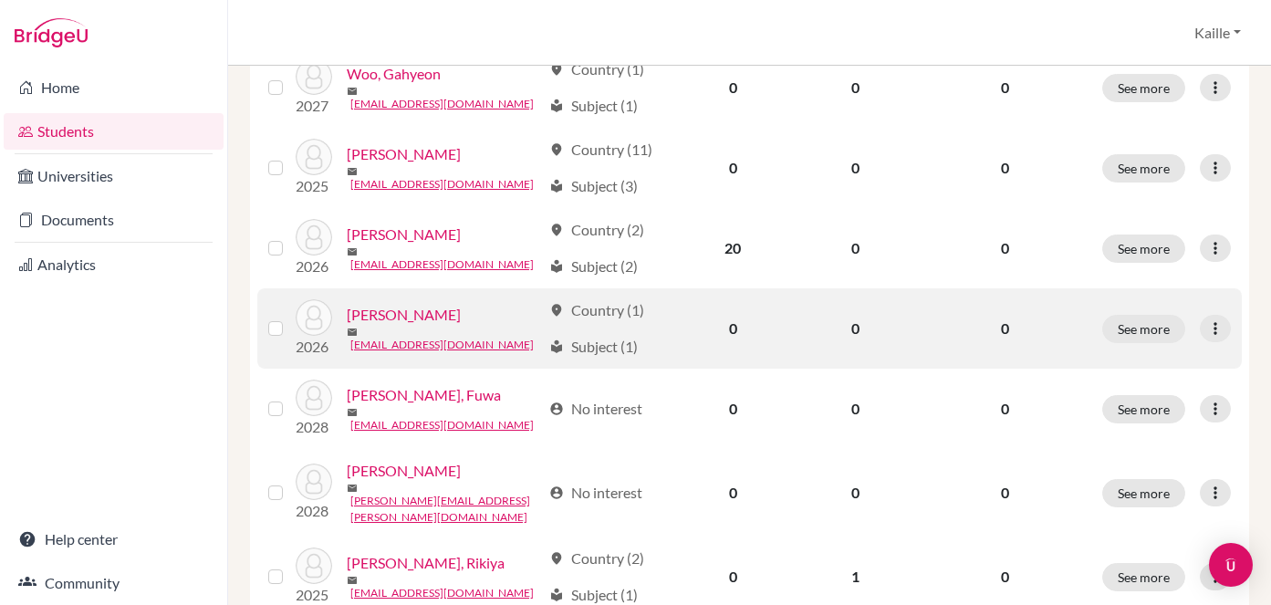
click at [290, 318] on label at bounding box center [290, 318] width 0 height 0
click at [0, 0] on input "checkbox" at bounding box center [0, 0] width 0 height 0
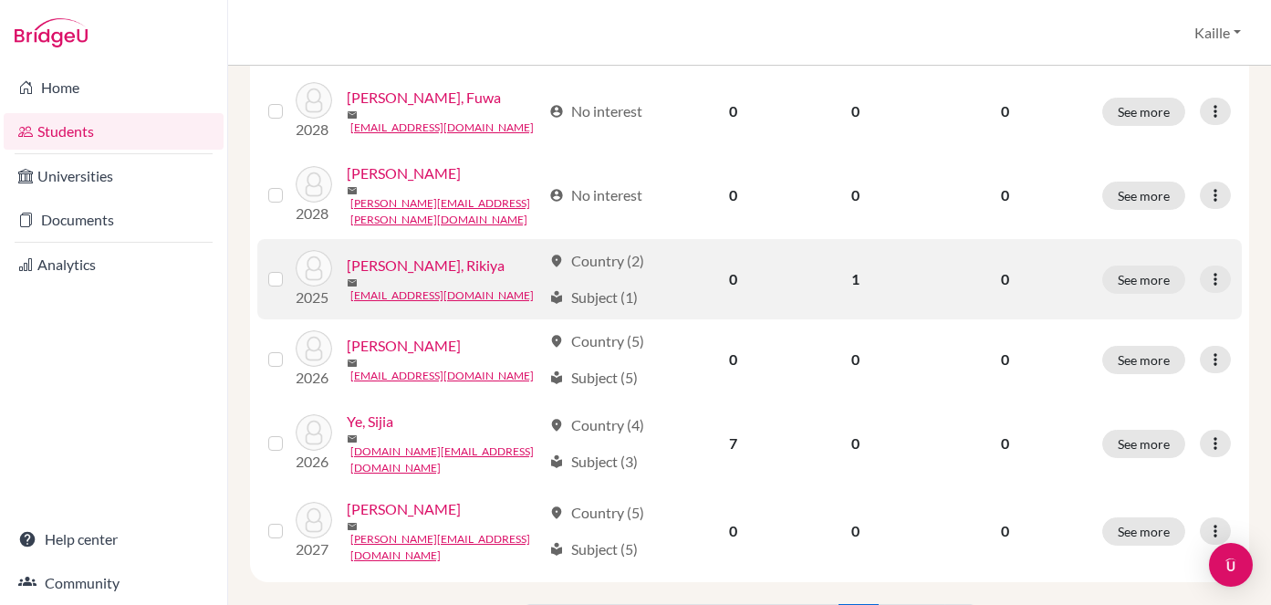
scroll to position [1570, 0]
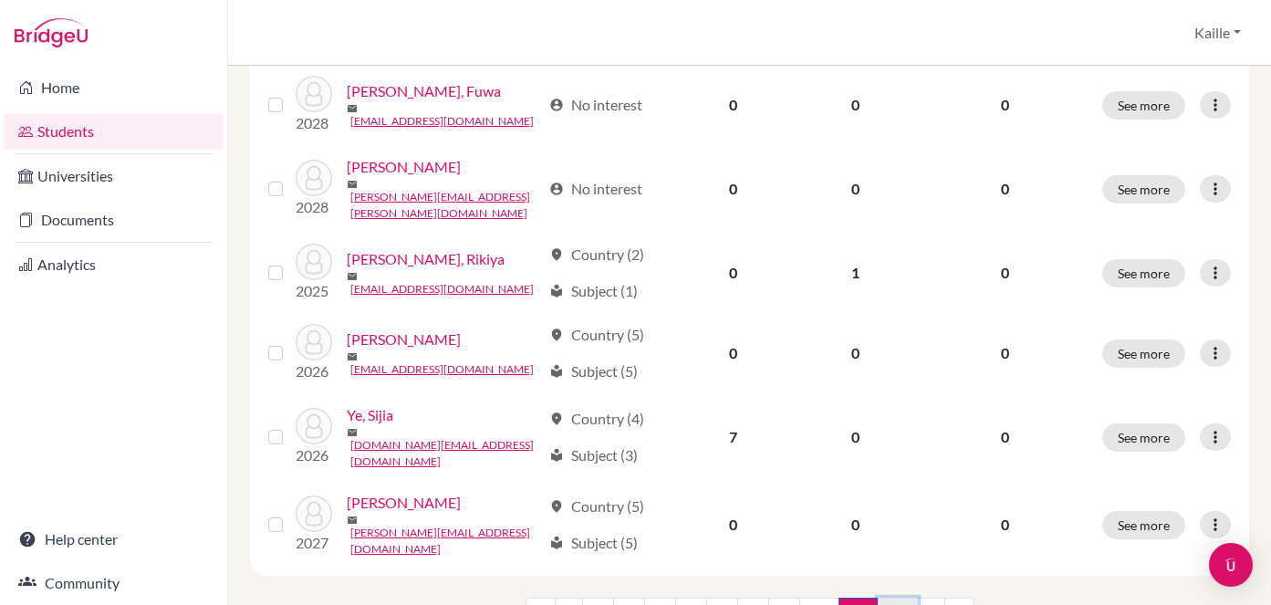
click at [900, 598] on link "12" at bounding box center [898, 615] width 40 height 35
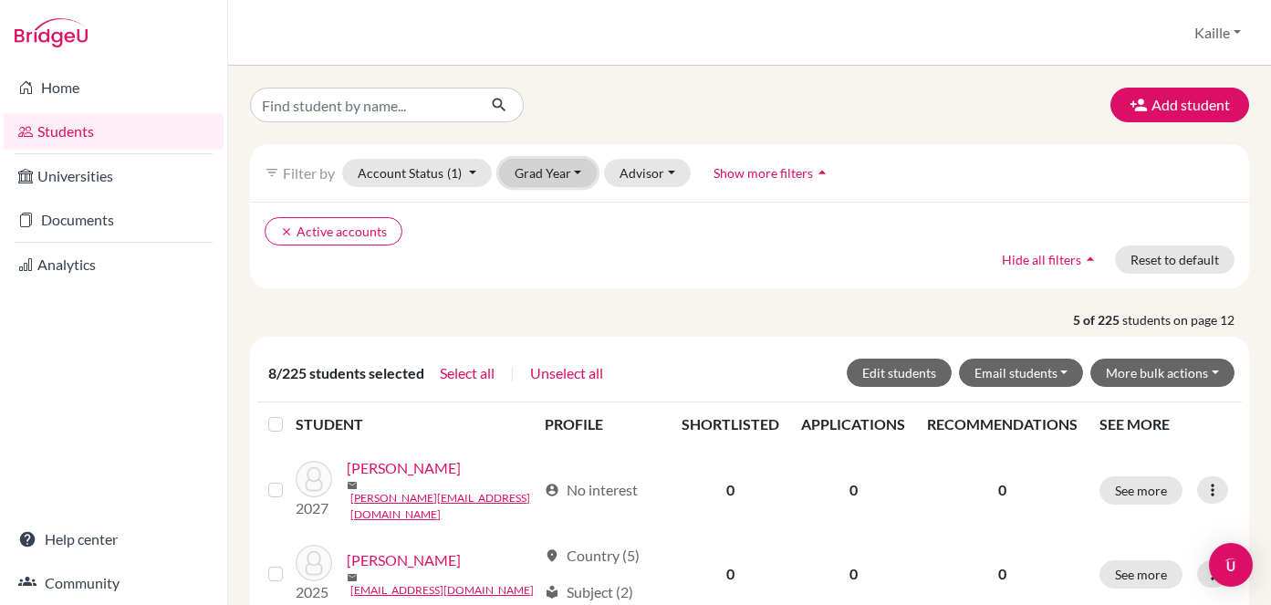
click at [559, 178] on button "Grad Year" at bounding box center [548, 173] width 99 height 28
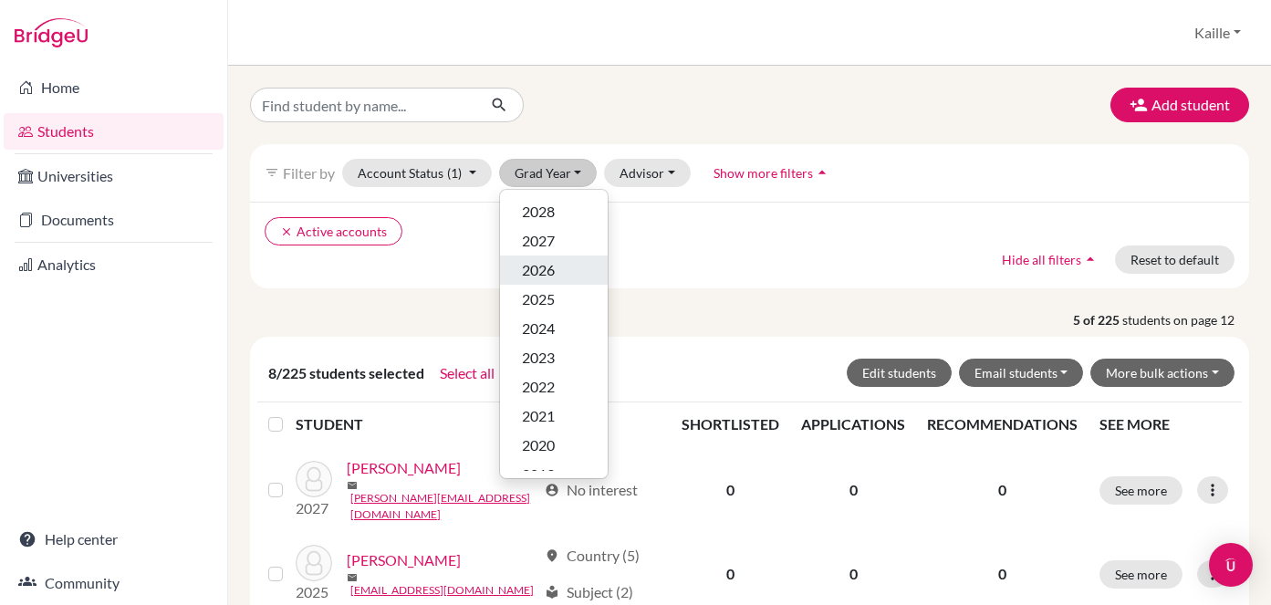
click at [563, 273] on div "2026" at bounding box center [554, 270] width 64 height 22
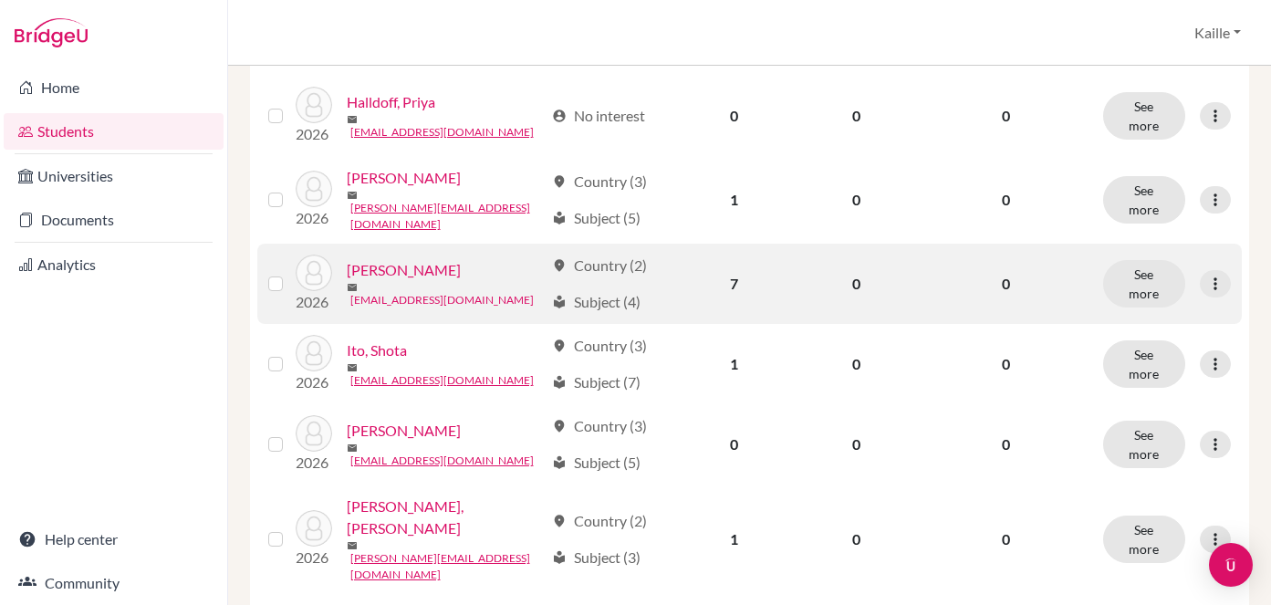
scroll to position [1512, 0]
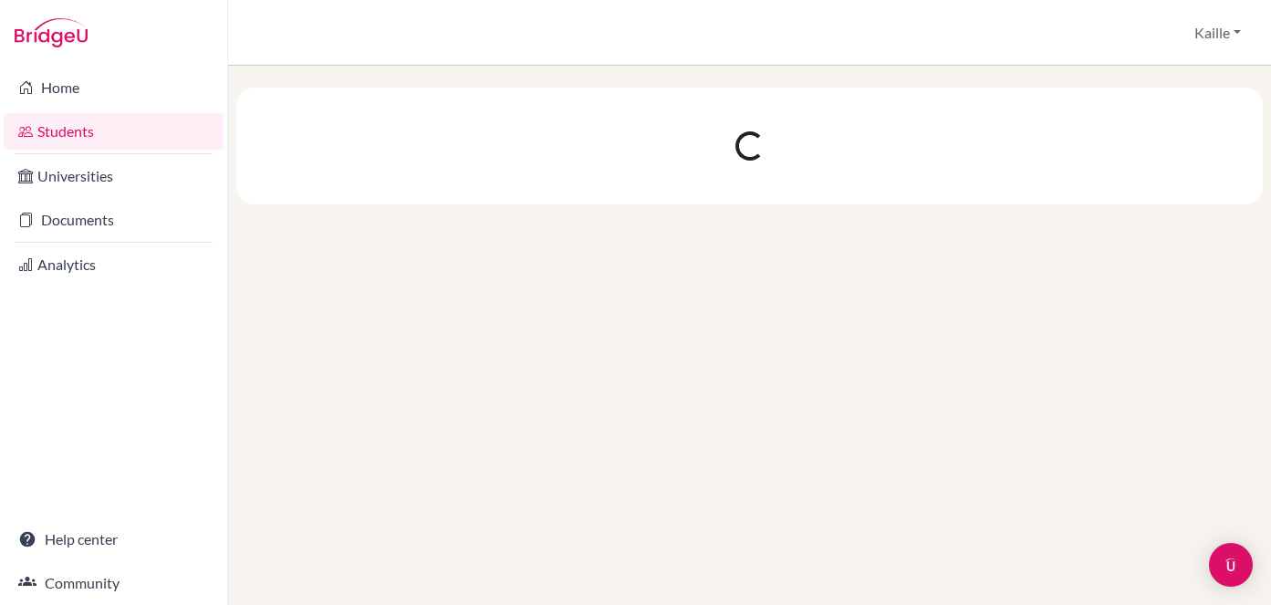
scroll to position [0, 0]
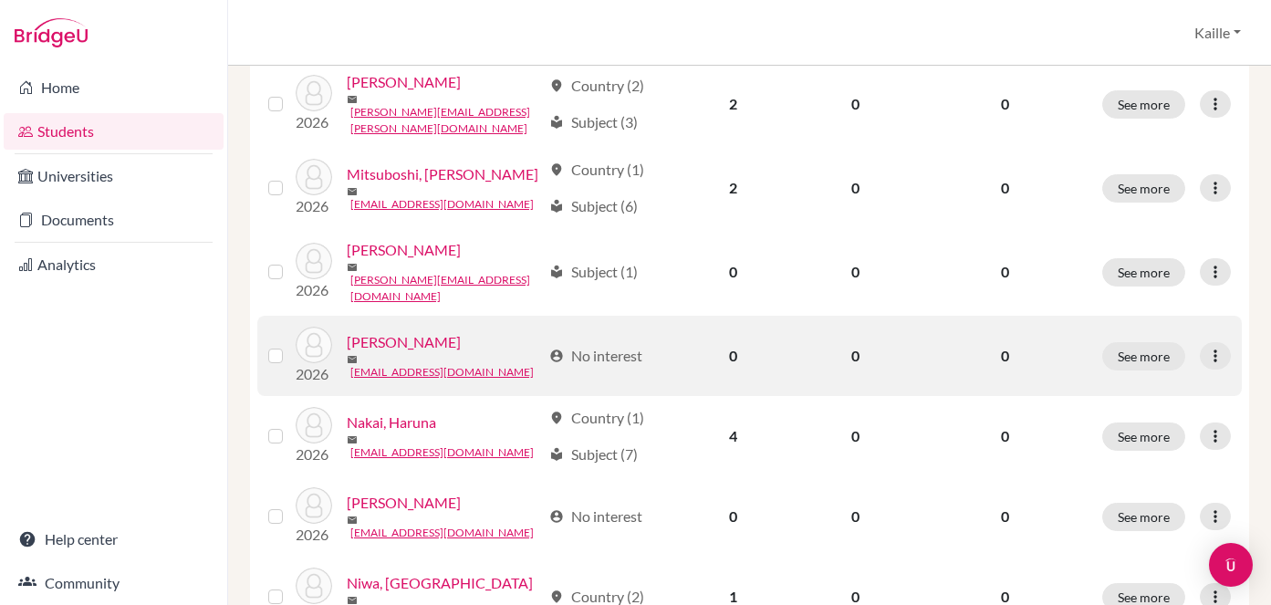
scroll to position [1512, 0]
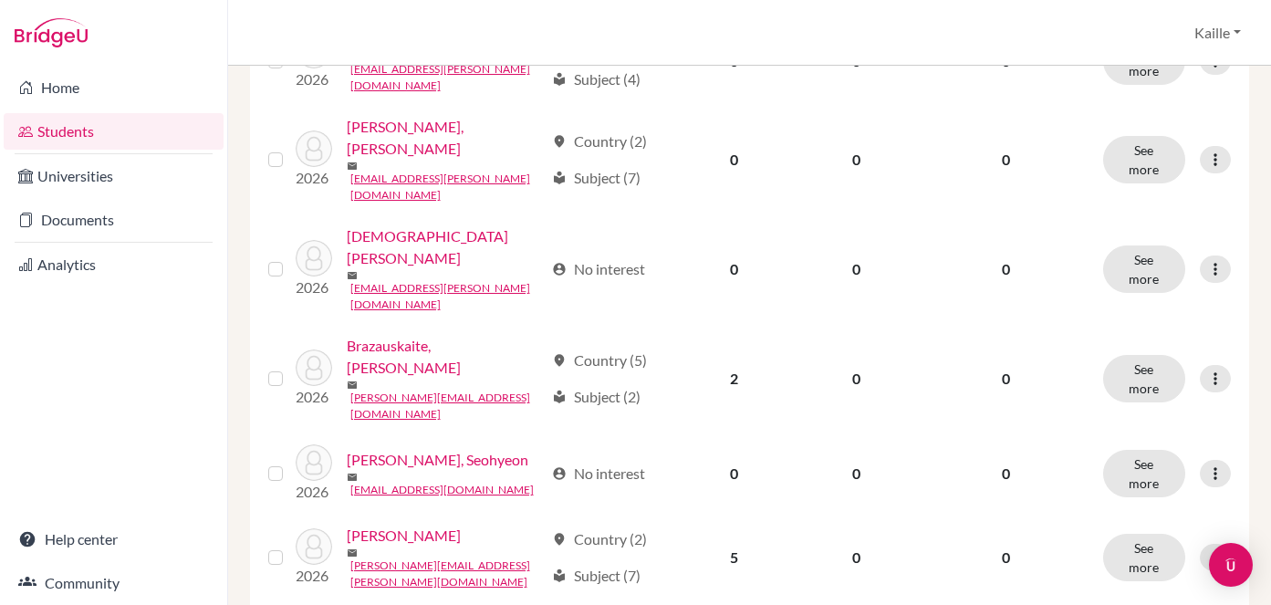
scroll to position [543, 0]
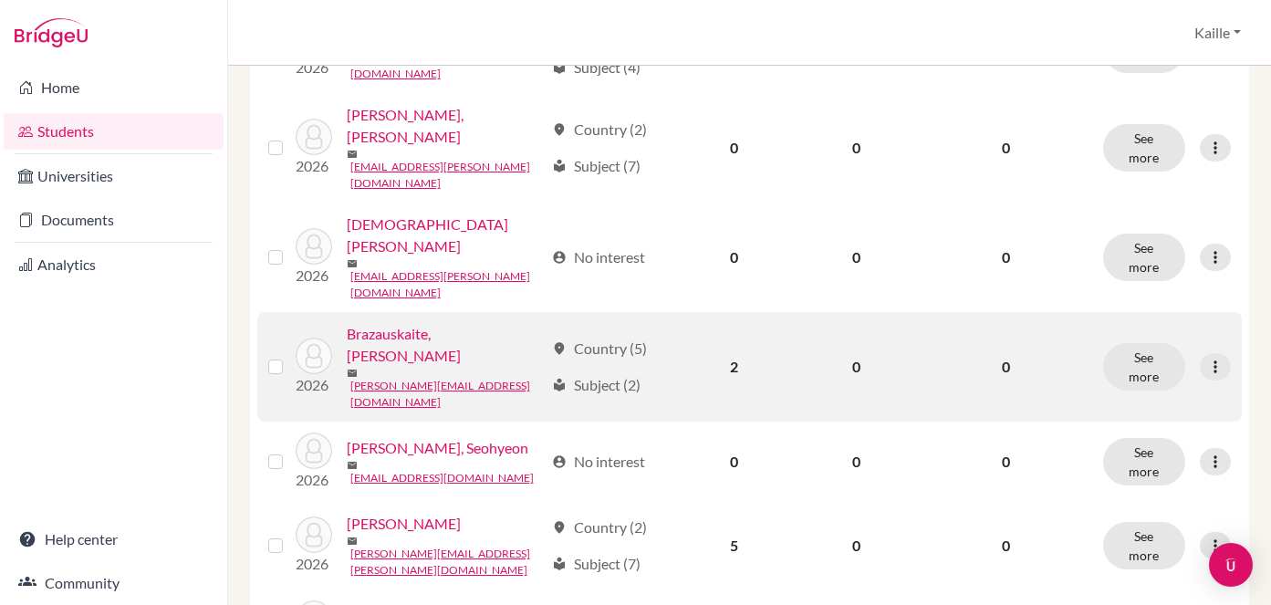
click at [290, 356] on label at bounding box center [290, 356] width 0 height 0
click at [0, 0] on input "checkbox" at bounding box center [0, 0] width 0 height 0
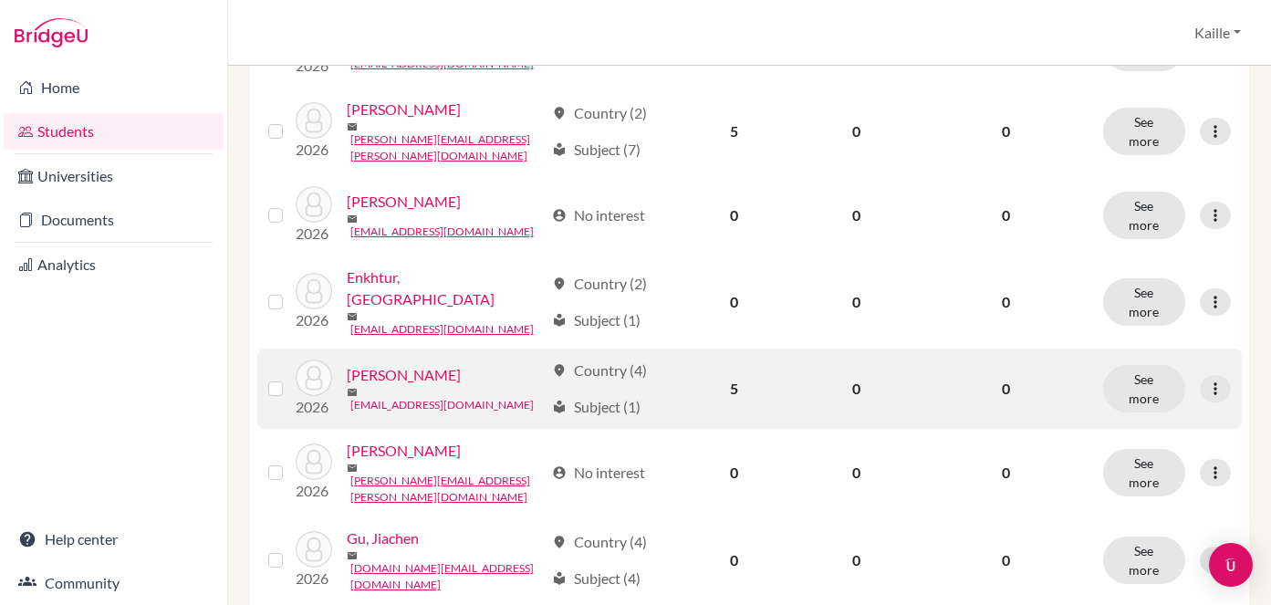
scroll to position [1020, 0]
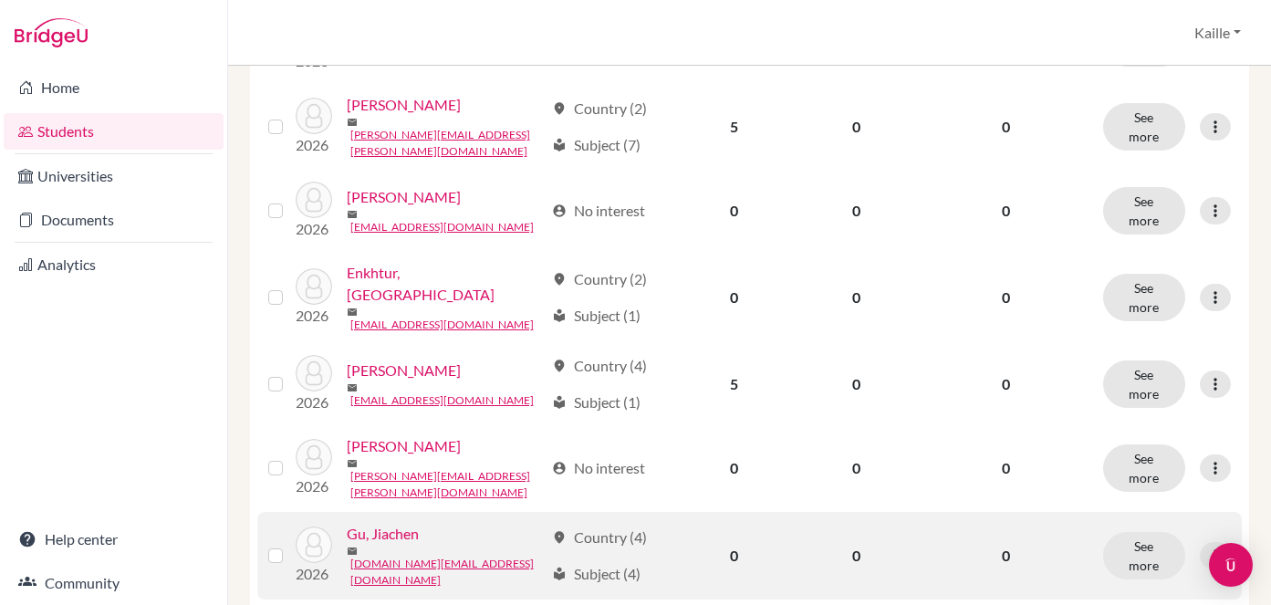
click at [290, 545] on label at bounding box center [290, 545] width 0 height 0
click at [0, 0] on input "checkbox" at bounding box center [0, 0] width 0 height 0
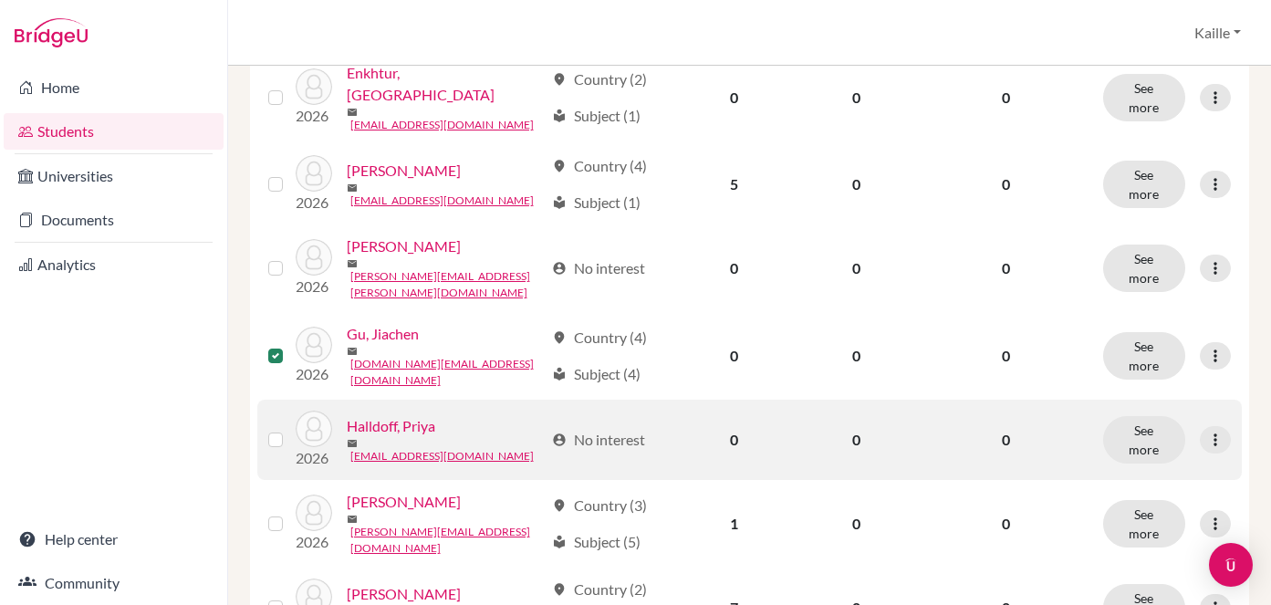
scroll to position [1224, 0]
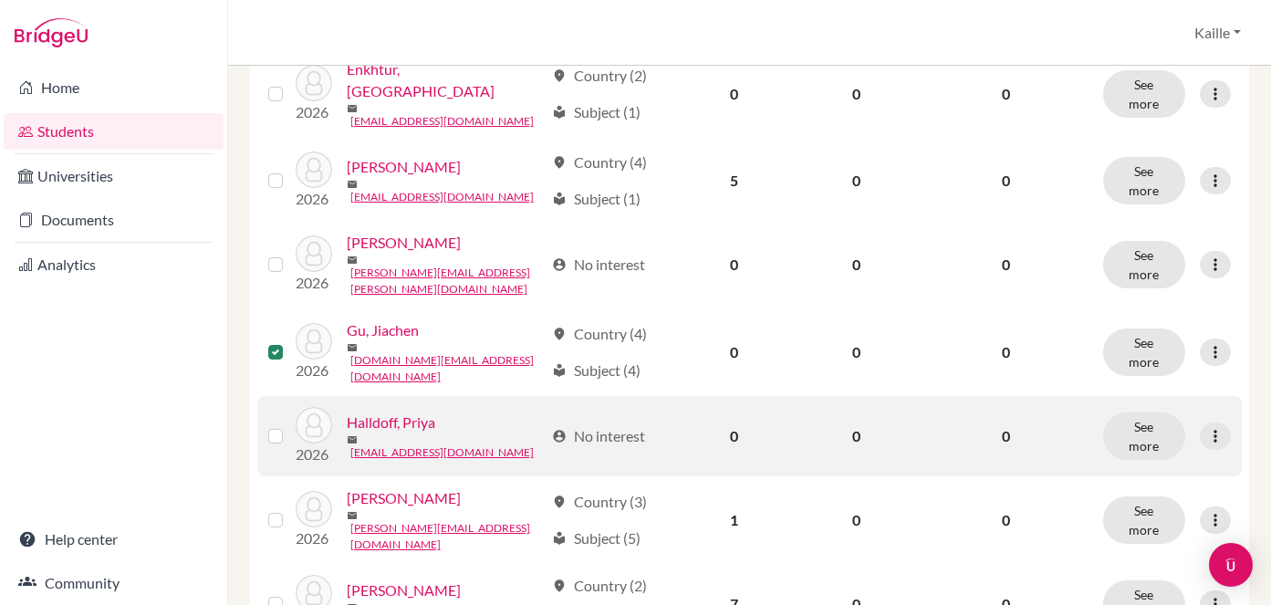
click at [285, 425] on div at bounding box center [279, 436] width 22 height 22
click at [274, 396] on td at bounding box center [276, 436] width 38 height 80
click at [290, 425] on label at bounding box center [290, 425] width 0 height 0
click at [0, 0] on input "checkbox" at bounding box center [0, 0] width 0 height 0
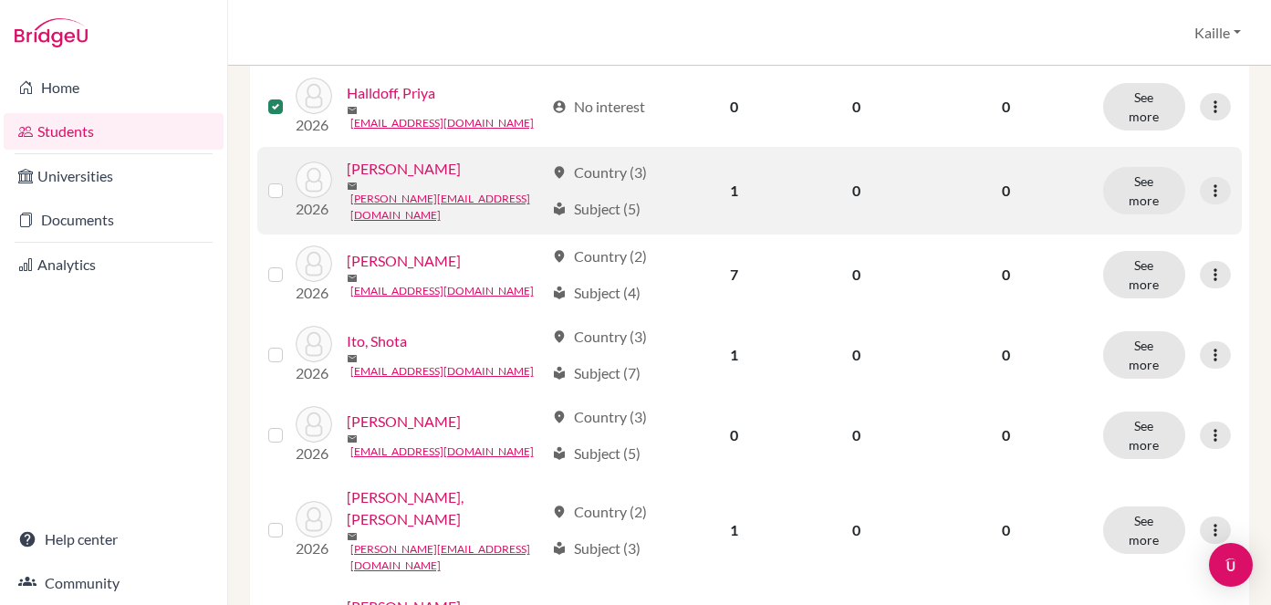
scroll to position [1570, 0]
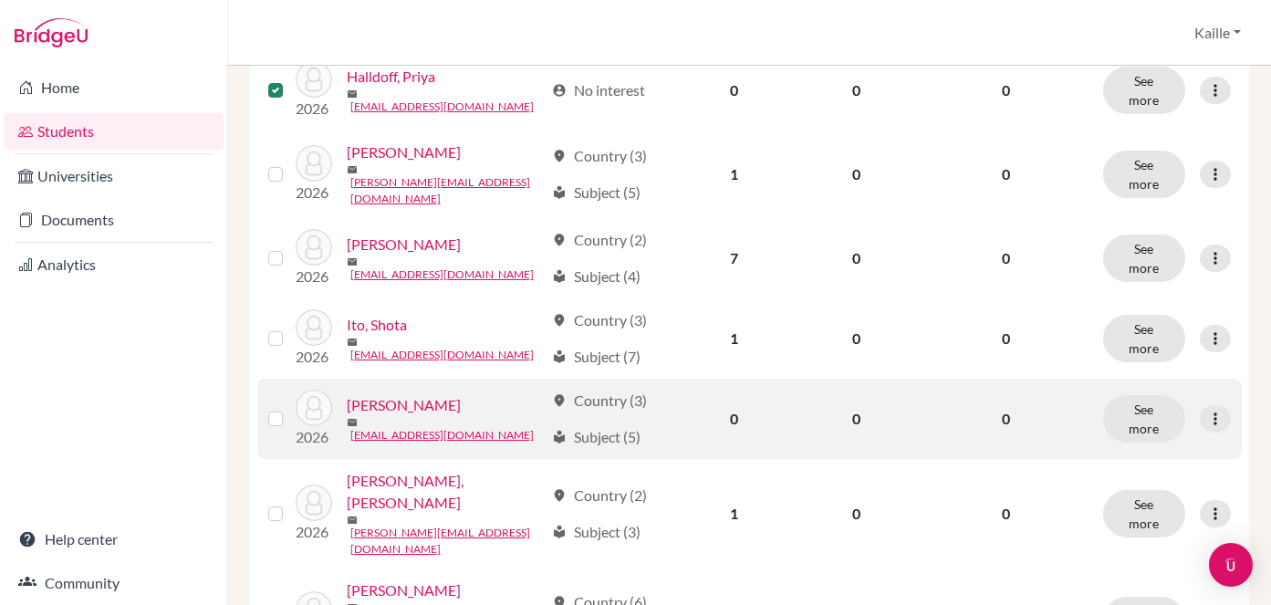
click at [290, 408] on label at bounding box center [290, 408] width 0 height 0
click at [0, 0] on input "checkbox" at bounding box center [0, 0] width 0 height 0
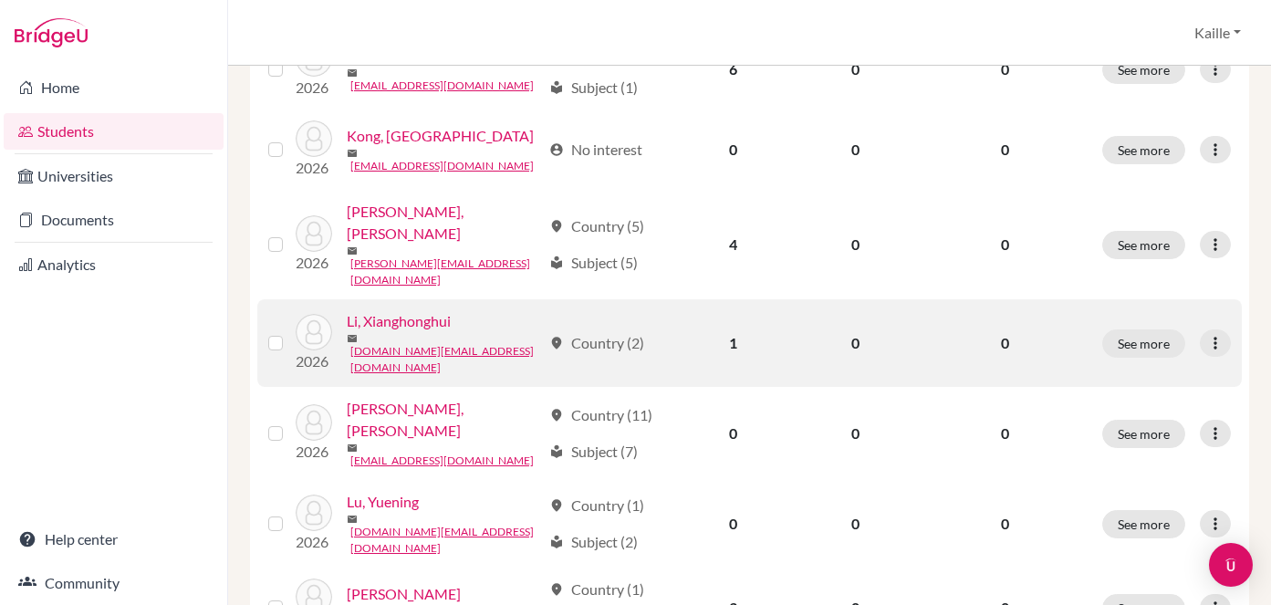
scroll to position [507, 0]
click at [290, 330] on label at bounding box center [290, 330] width 0 height 0
click at [0, 0] on input "checkbox" at bounding box center [0, 0] width 0 height 0
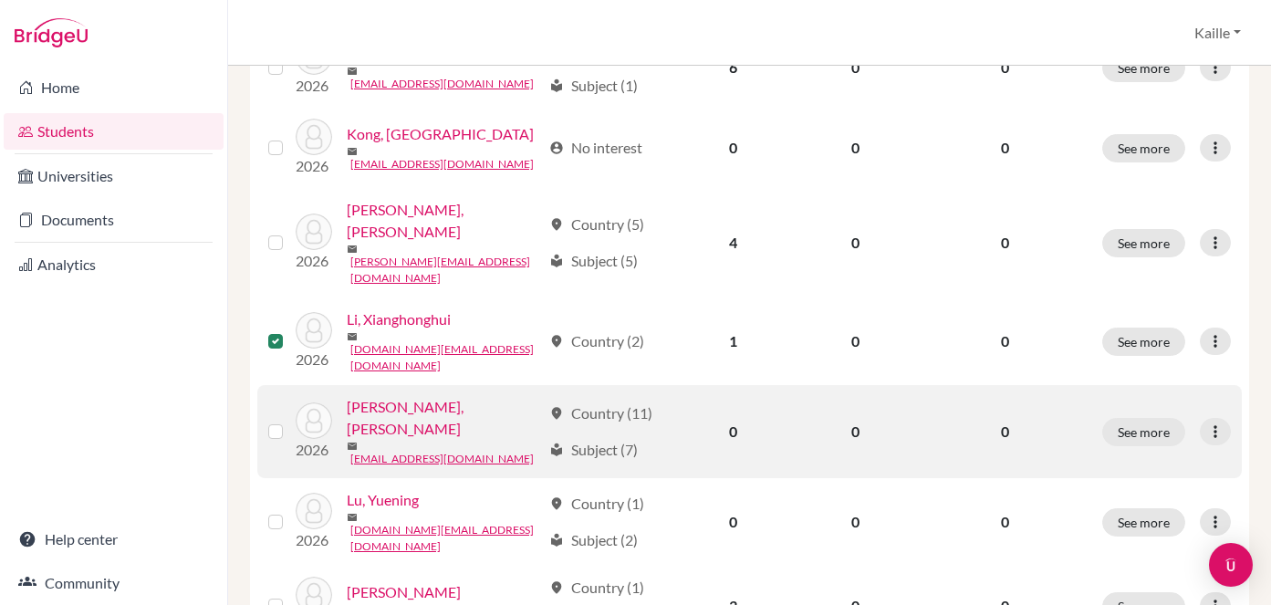
click at [290, 421] on label at bounding box center [290, 421] width 0 height 0
click at [0, 0] on input "checkbox" at bounding box center [0, 0] width 0 height 0
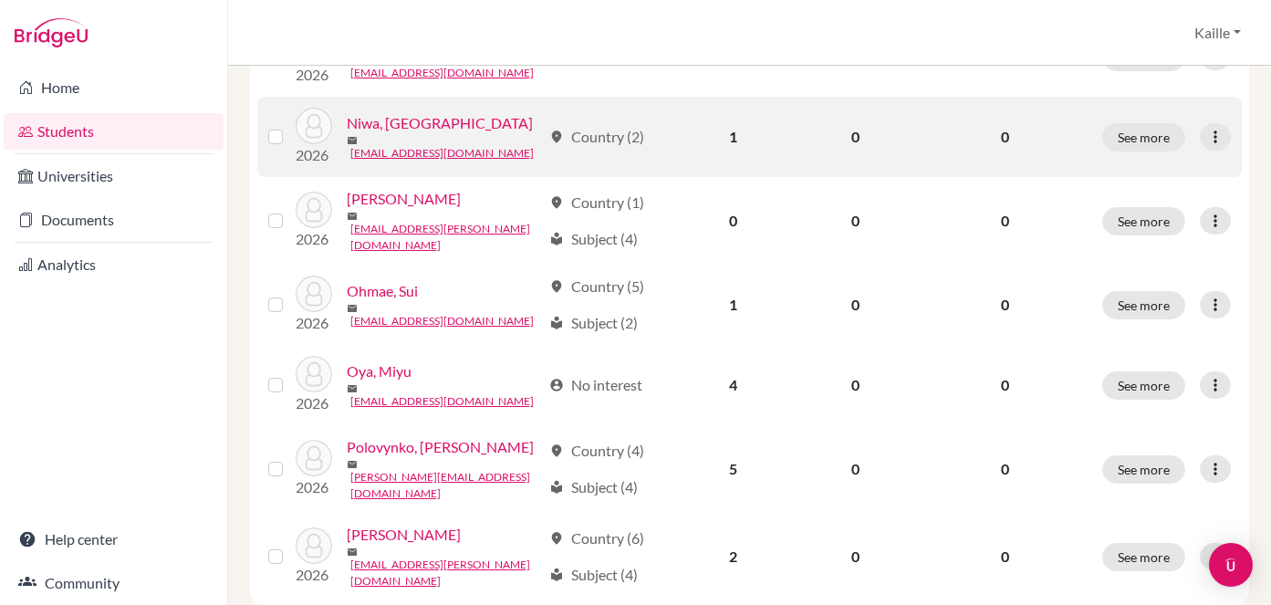
scroll to position [1559, 0]
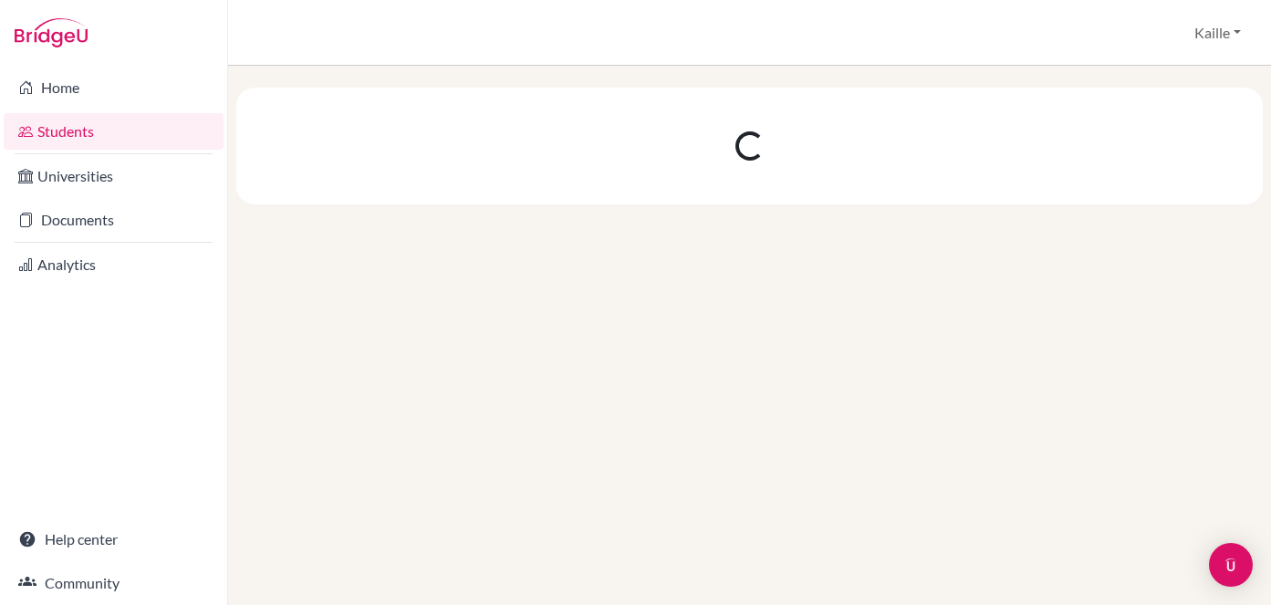
scroll to position [0, 0]
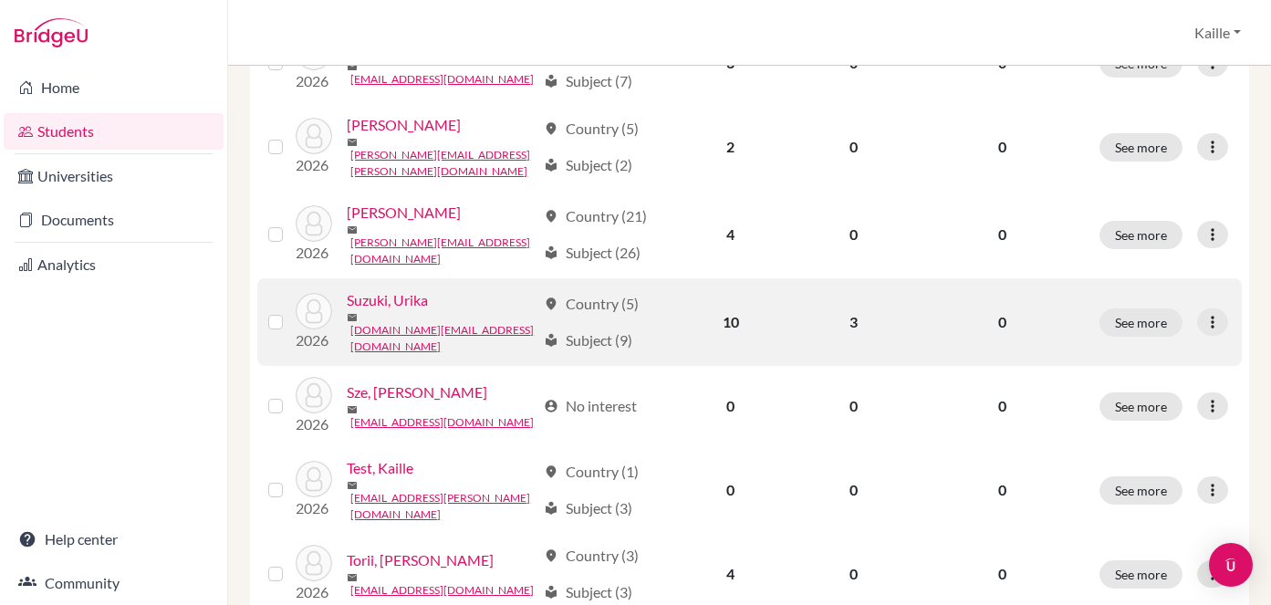
scroll to position [505, 0]
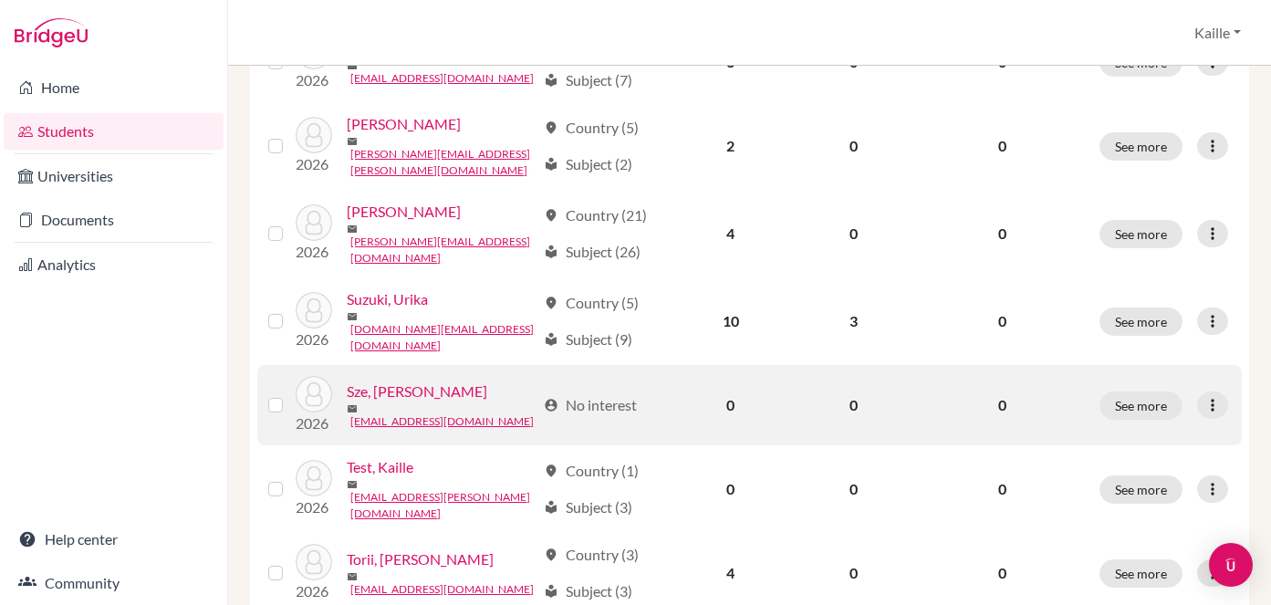
click at [290, 394] on label at bounding box center [290, 394] width 0 height 0
click at [0, 0] on input "checkbox" at bounding box center [0, 0] width 0 height 0
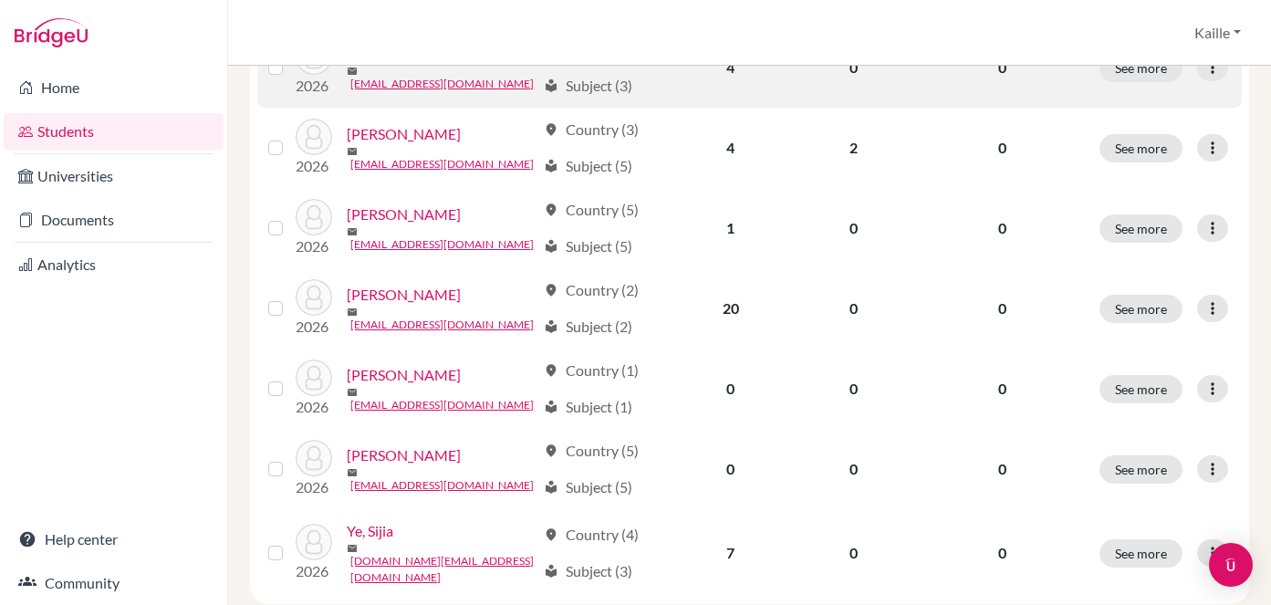
scroll to position [1016, 0]
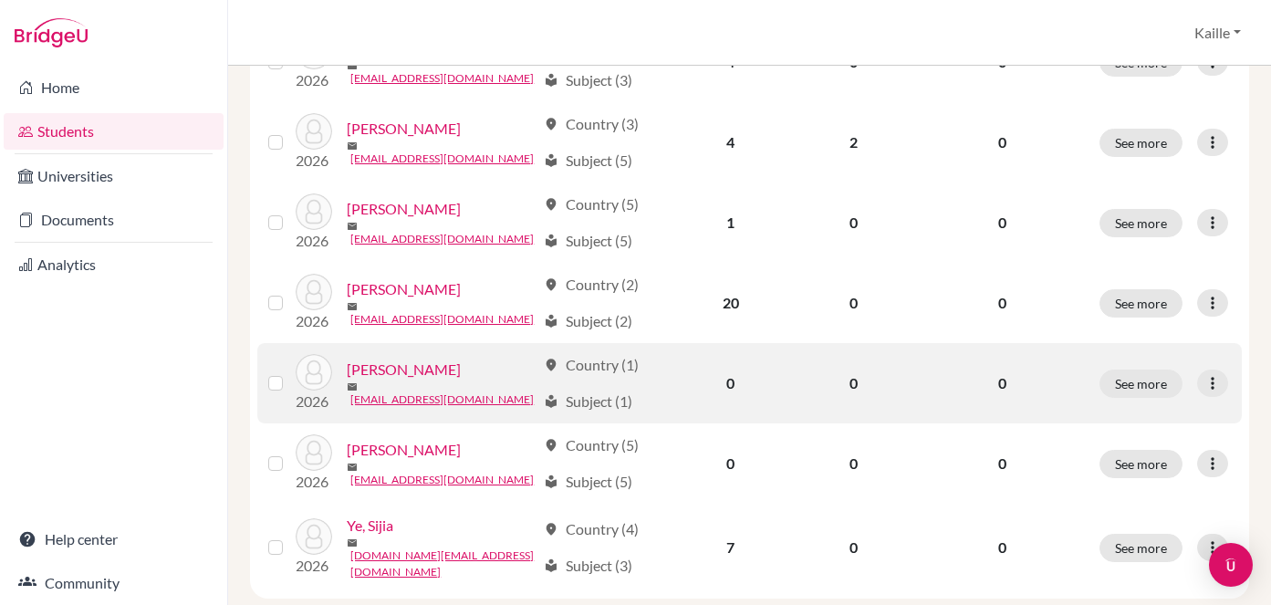
click at [290, 372] on label at bounding box center [290, 372] width 0 height 0
click at [0, 0] on input "checkbox" at bounding box center [0, 0] width 0 height 0
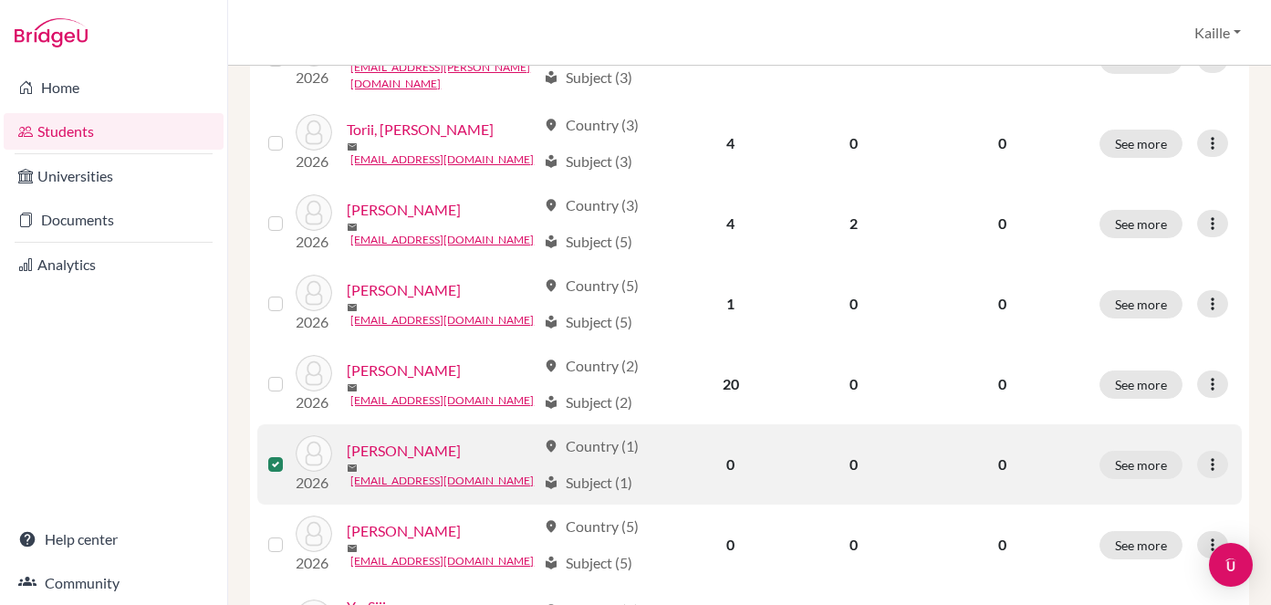
scroll to position [1088, 0]
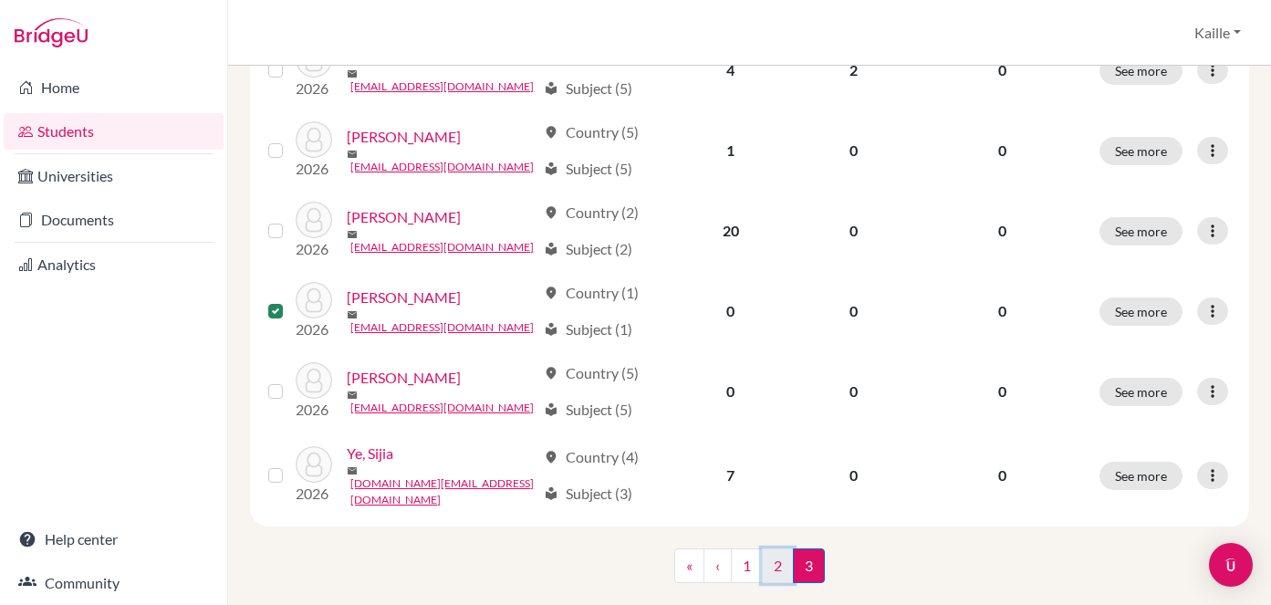
click at [781, 549] on link "2" at bounding box center [778, 566] width 32 height 35
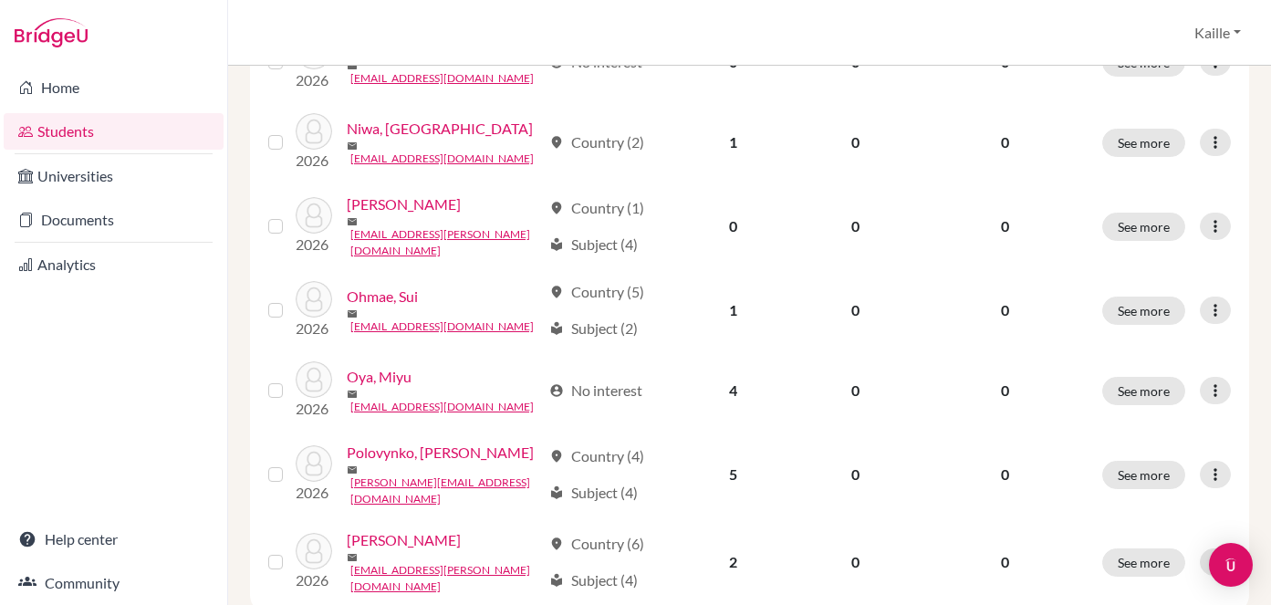
scroll to position [1552, 0]
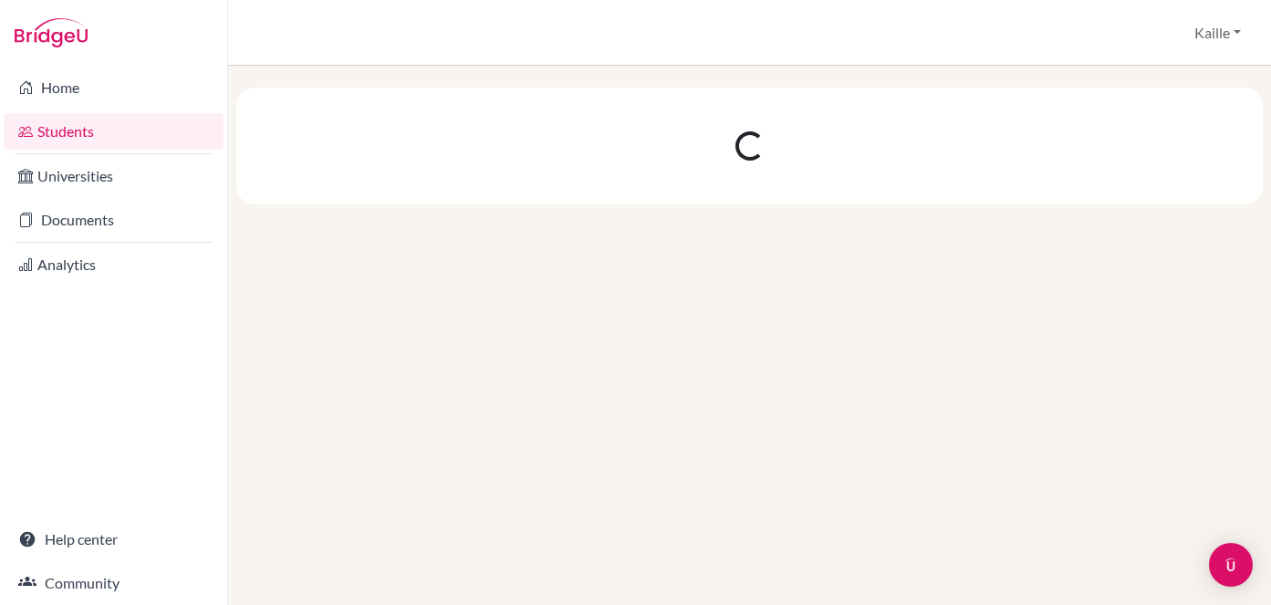
scroll to position [0, 0]
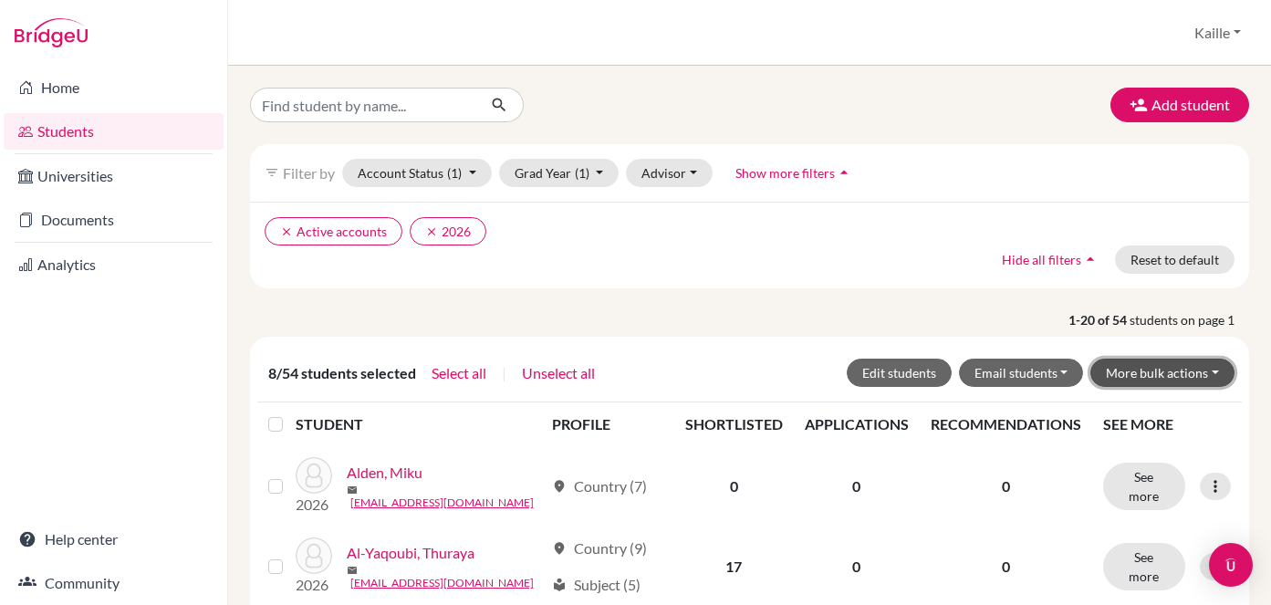
click at [1133, 376] on button "More bulk actions" at bounding box center [1163, 373] width 144 height 28
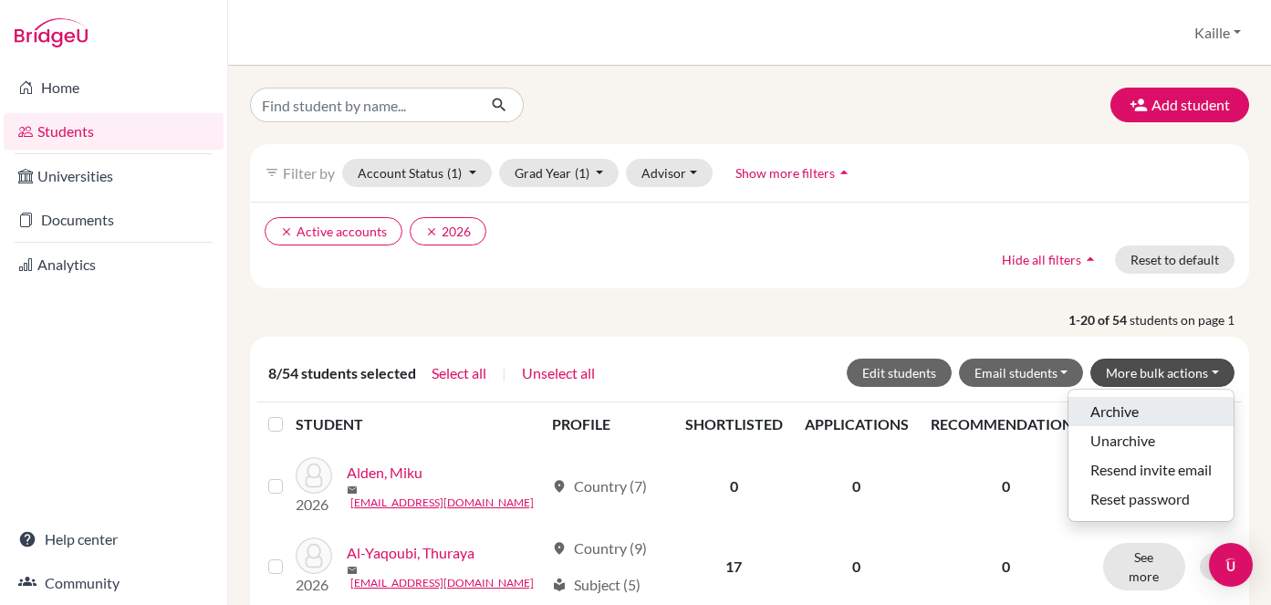
click at [1129, 407] on button "Archive" at bounding box center [1151, 411] width 165 height 29
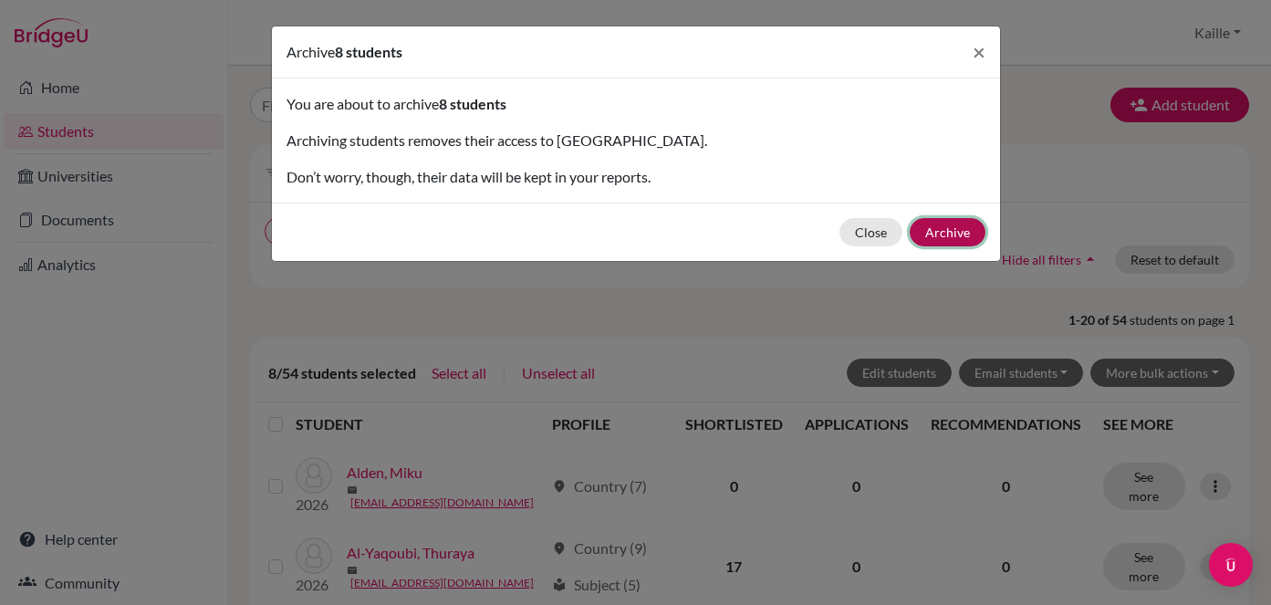
click at [938, 234] on button "Archive" at bounding box center [948, 232] width 76 height 28
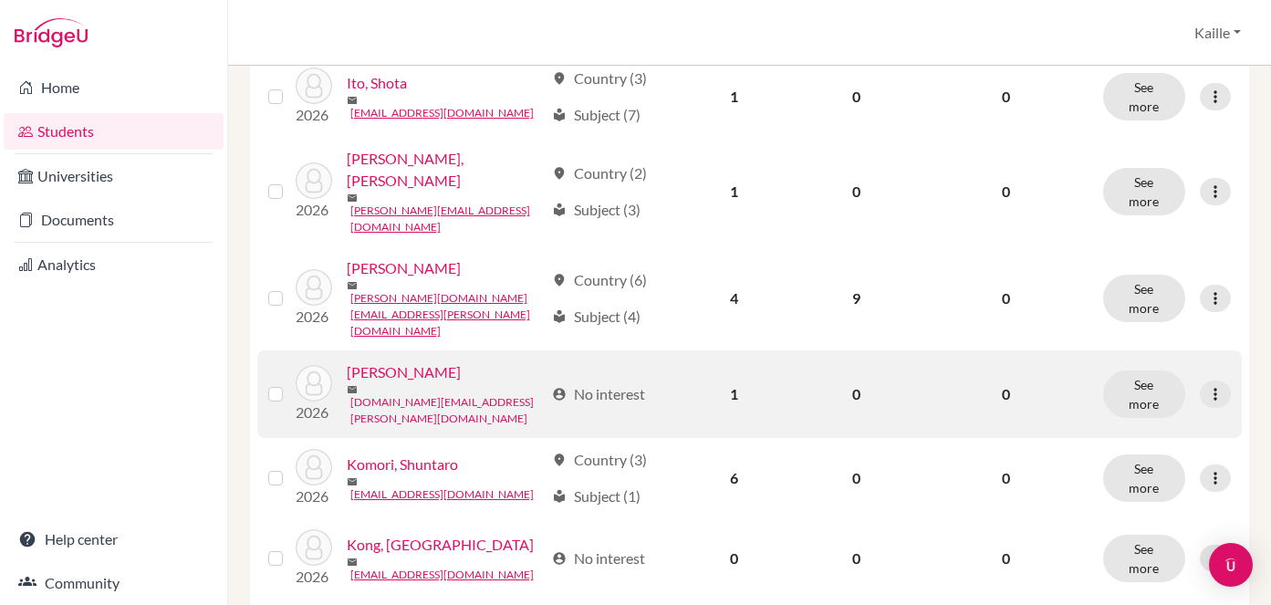
scroll to position [1551, 0]
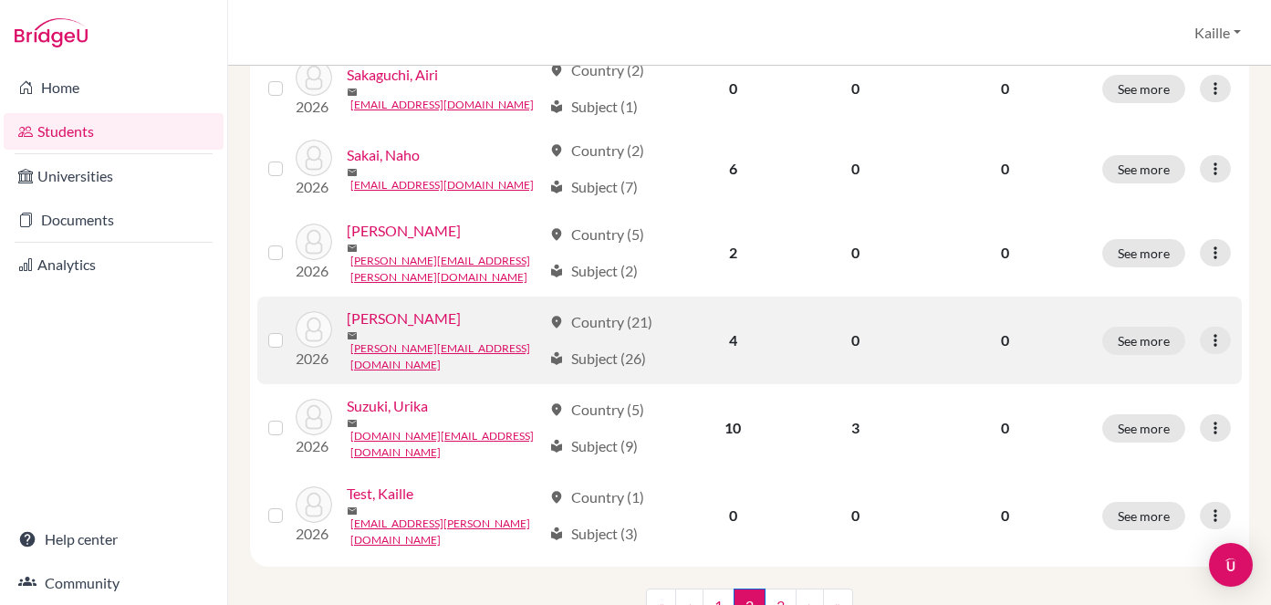
scroll to position [1576, 0]
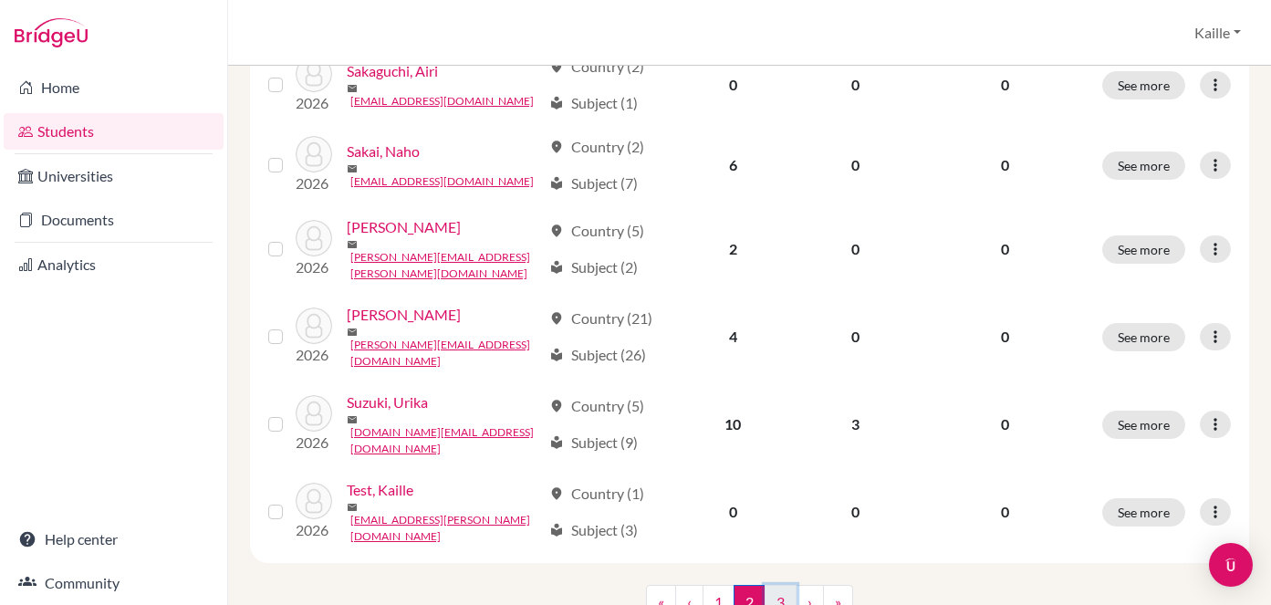
click at [778, 585] on link "3" at bounding box center [781, 602] width 32 height 35
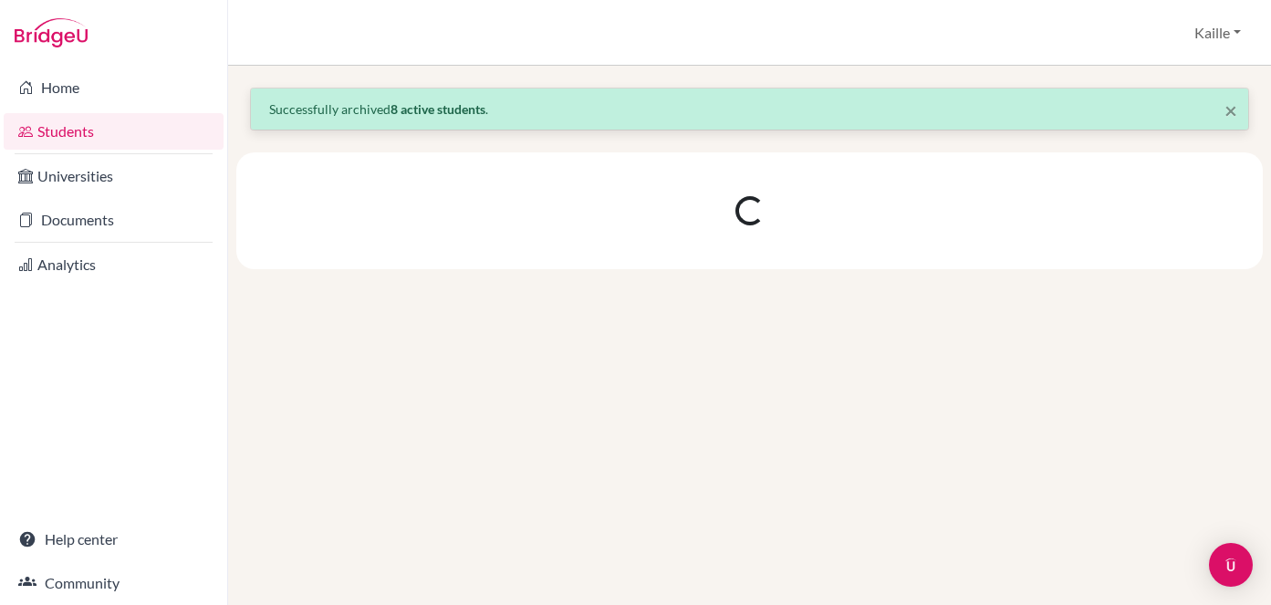
scroll to position [0, 0]
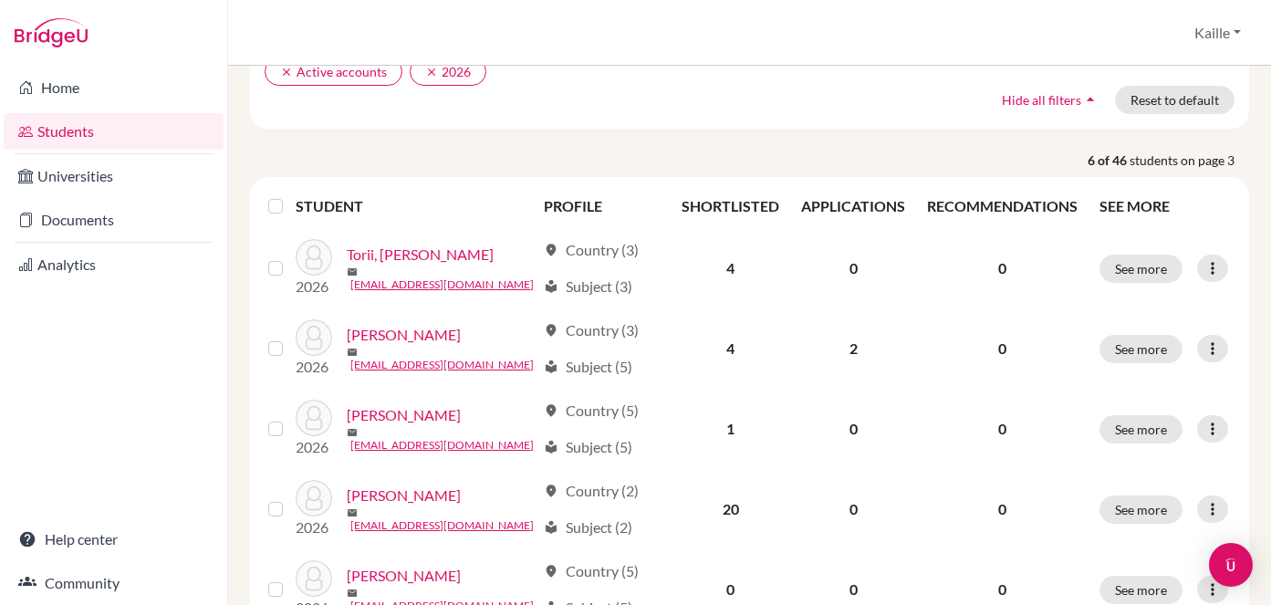
scroll to position [452, 0]
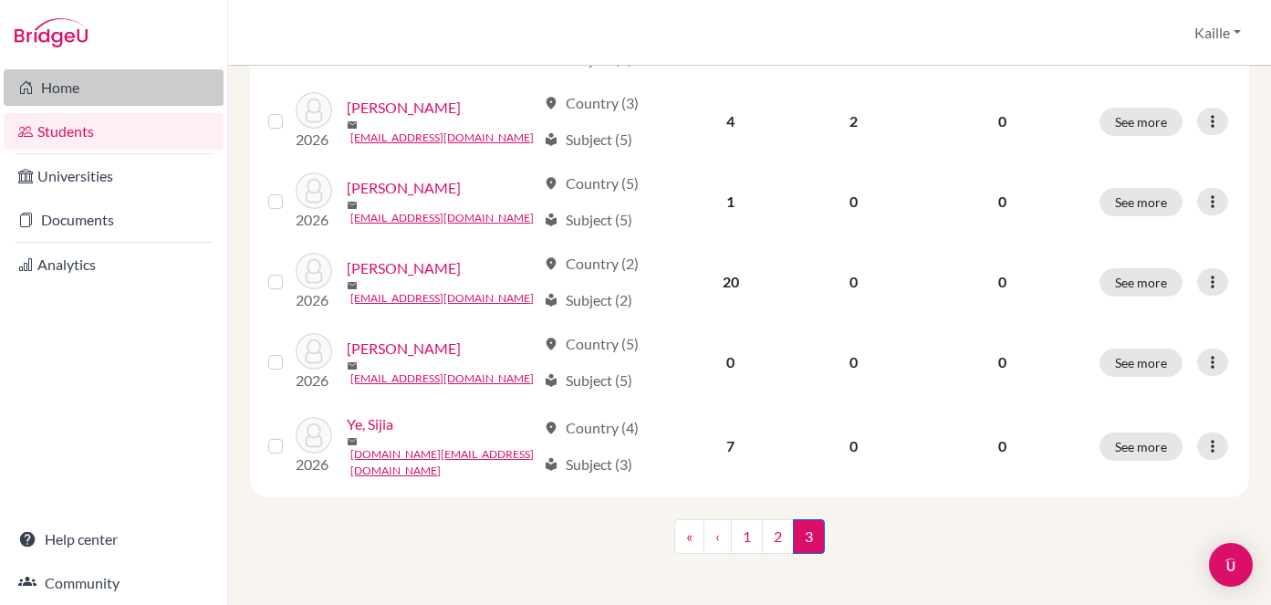
click at [81, 75] on link "Home" at bounding box center [114, 87] width 220 height 37
